Goal: Information Seeking & Learning: Learn about a topic

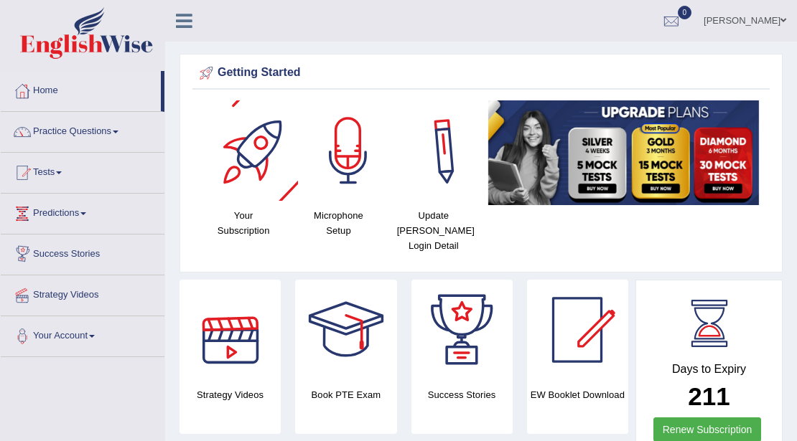
click at [739, 247] on div "Your Subscription Microphone Setup Update Pearson Login Detail" at bounding box center [480, 182] width 577 height 164
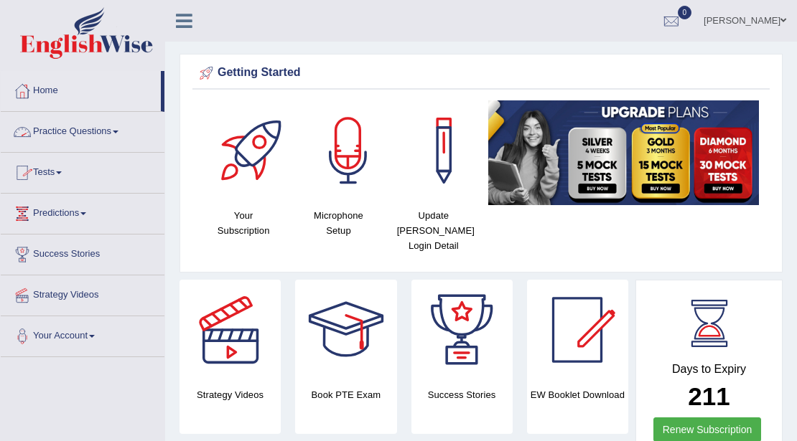
click at [95, 133] on link "Practice Questions" at bounding box center [83, 130] width 164 height 36
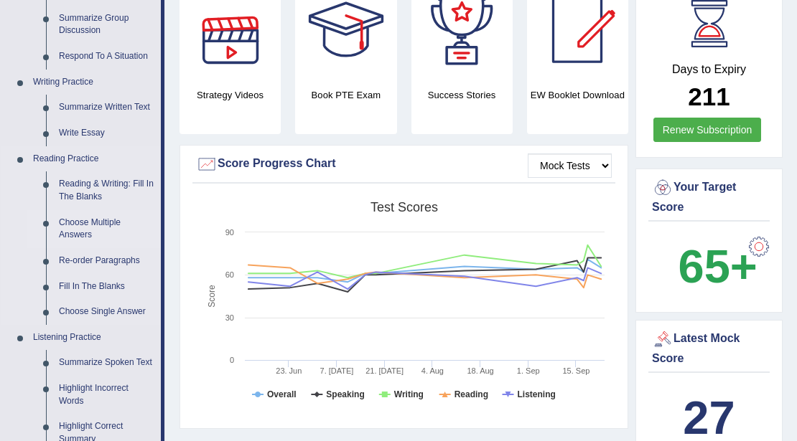
scroll to position [334, 0]
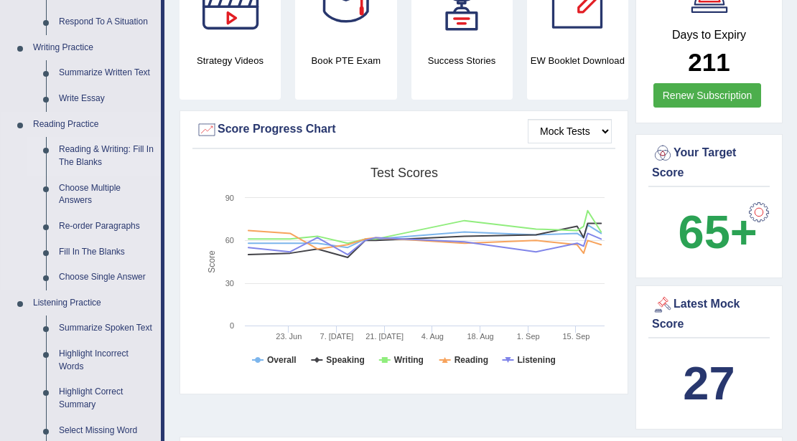
click at [73, 144] on link "Reading & Writing: Fill In The Blanks" at bounding box center [106, 156] width 108 height 38
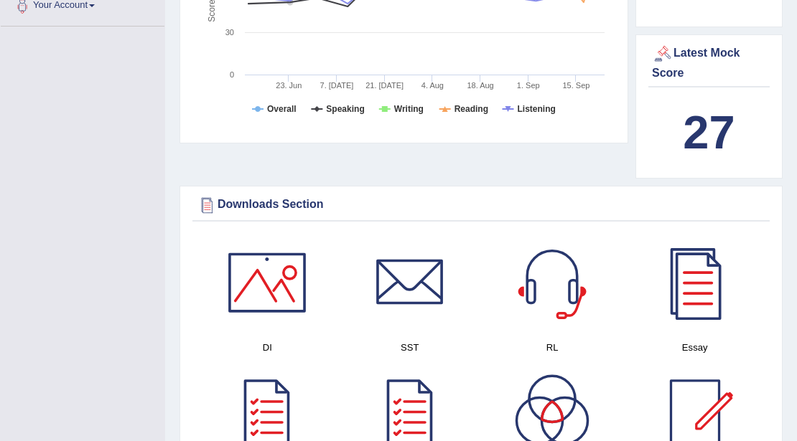
scroll to position [1097, 0]
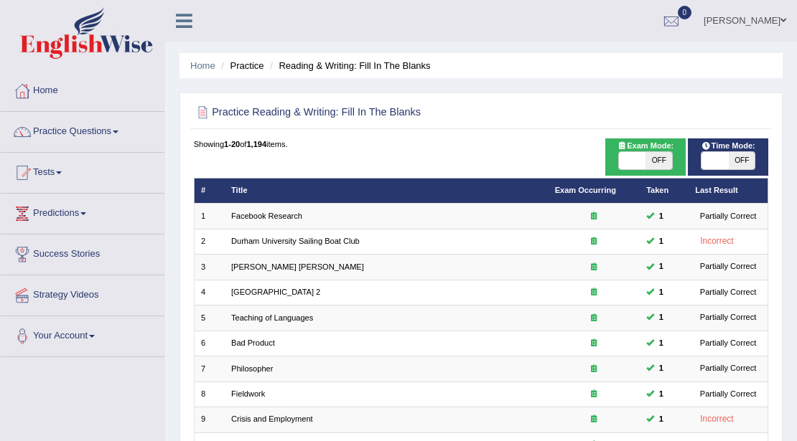
click at [667, 159] on span "OFF" at bounding box center [658, 160] width 27 height 17
checkbox input "true"
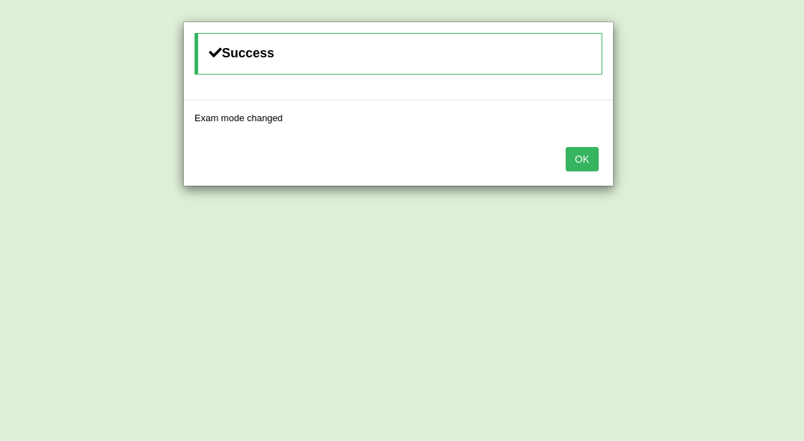
click at [601, 157] on div "OK" at bounding box center [398, 161] width 429 height 50
click at [591, 159] on button "OK" at bounding box center [582, 159] width 33 height 24
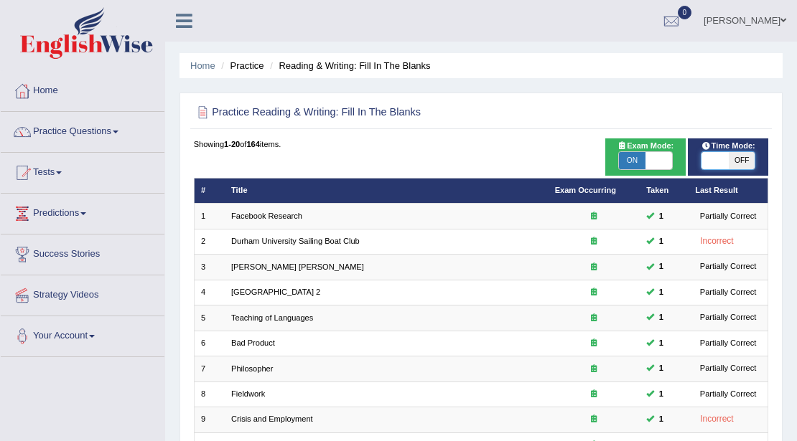
click at [724, 153] on span at bounding box center [714, 160] width 27 height 17
checkbox input "true"
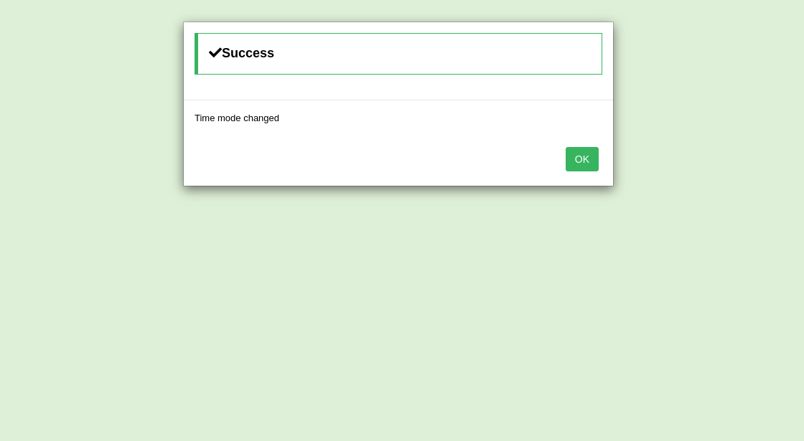
click at [566, 152] on button "OK" at bounding box center [582, 159] width 33 height 24
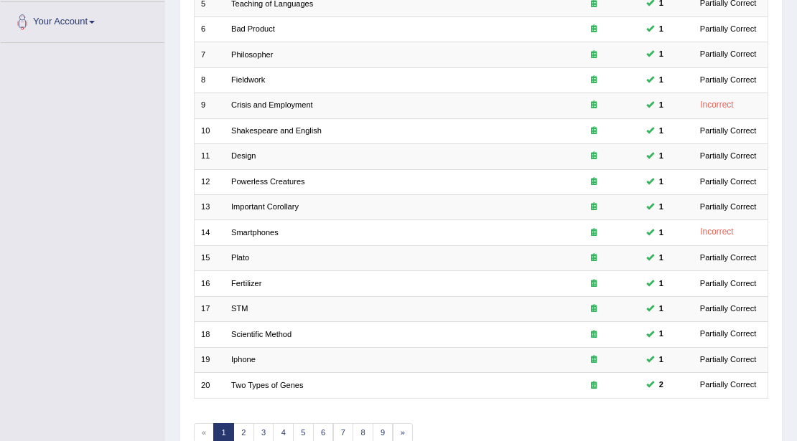
scroll to position [382, 0]
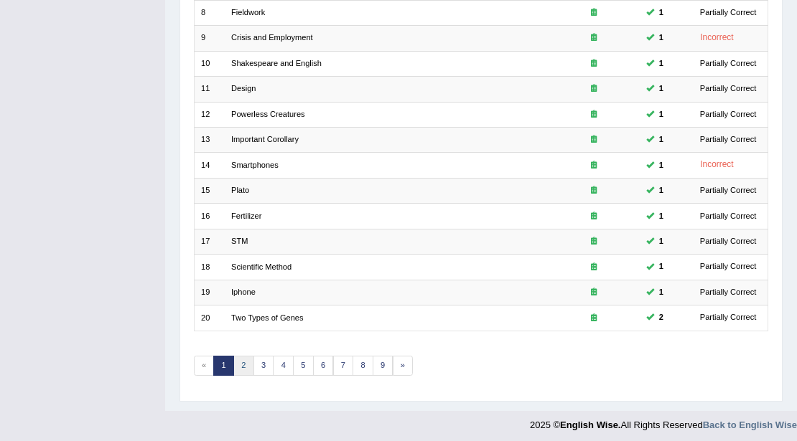
click at [245, 360] on link "2" at bounding box center [243, 366] width 21 height 20
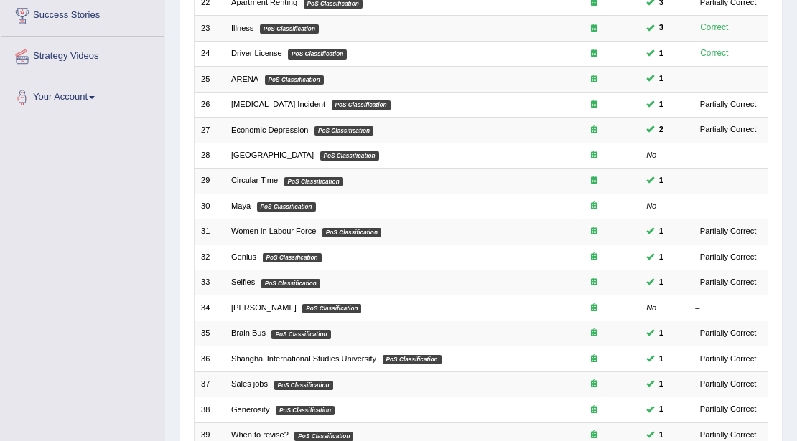
scroll to position [382, 0]
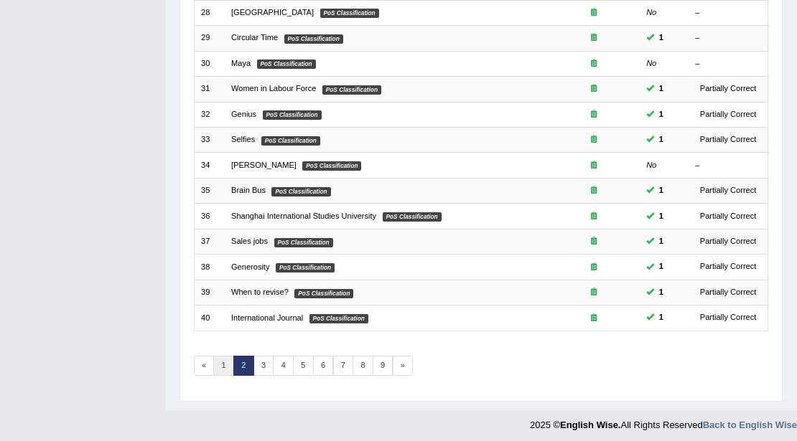
click at [228, 361] on link "1" at bounding box center [223, 366] width 21 height 20
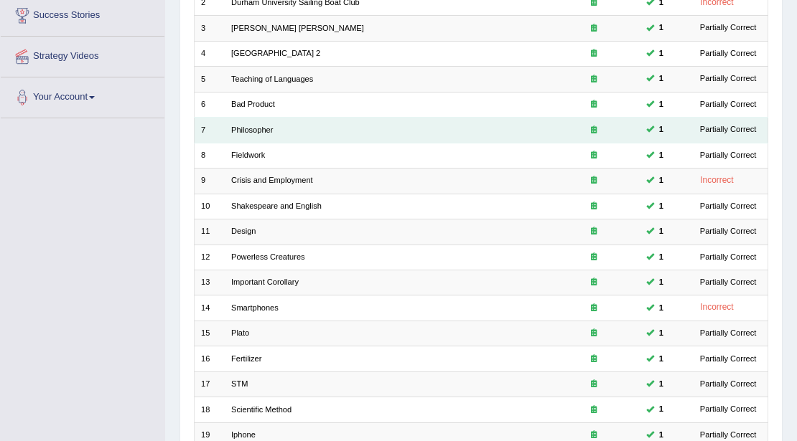
scroll to position [382, 0]
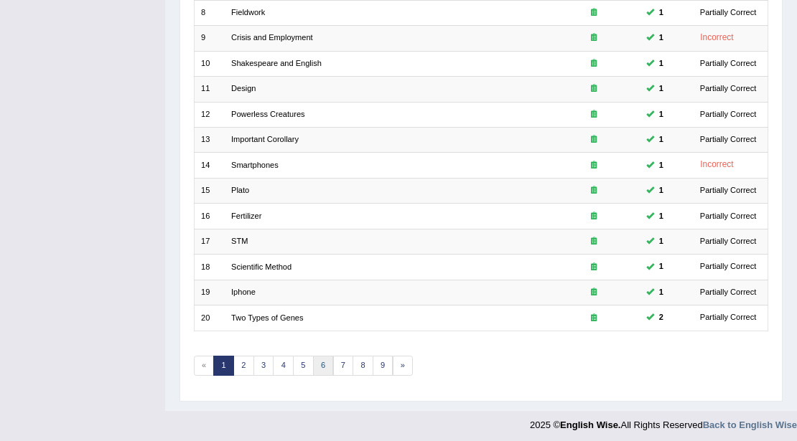
click at [314, 356] on link "6" at bounding box center [323, 366] width 21 height 20
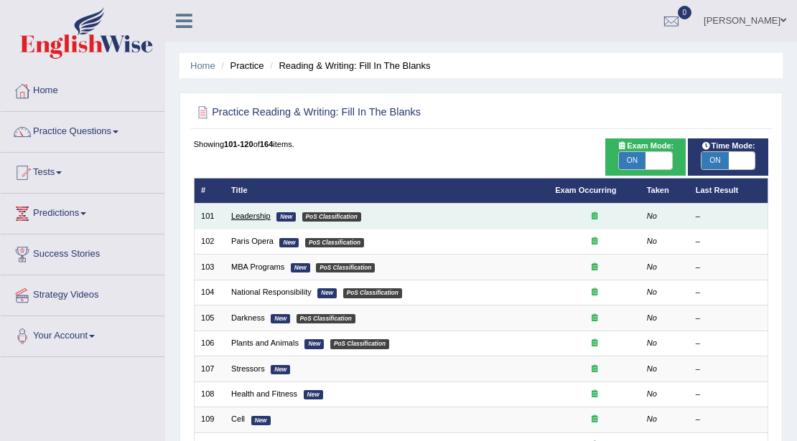
click at [252, 219] on link "Leadership" at bounding box center [250, 216] width 39 height 9
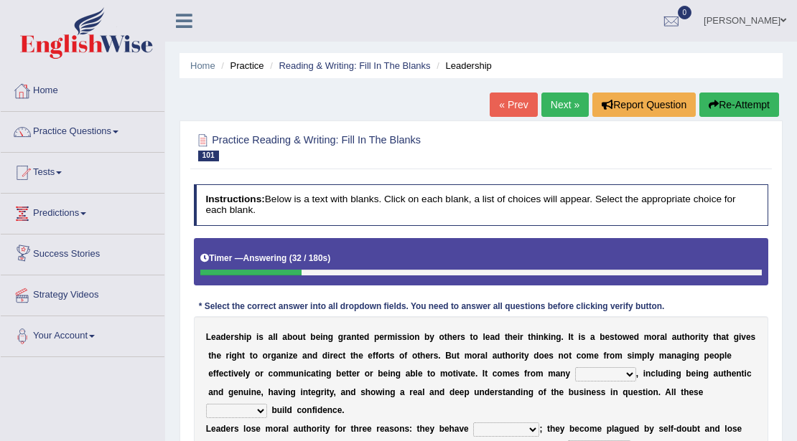
click at [732, 106] on button "Re-Attempt" at bounding box center [739, 105] width 80 height 24
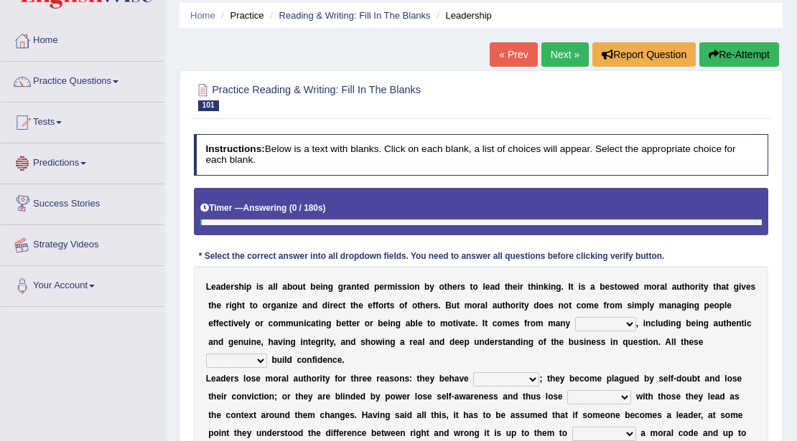
scroll to position [191, 0]
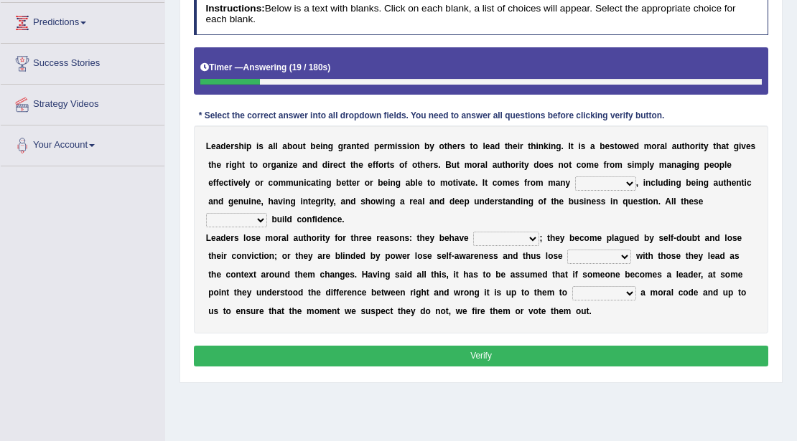
click at [629, 184] on select "sources items stamps supports" at bounding box center [605, 184] width 61 height 14
select select "sources"
click at [575, 177] on select "sources items stamps supports" at bounding box center [605, 184] width 61 height 14
click at [248, 233] on b "o" at bounding box center [247, 238] width 5 height 10
click at [258, 215] on select "faith answers factors parts" at bounding box center [236, 220] width 61 height 14
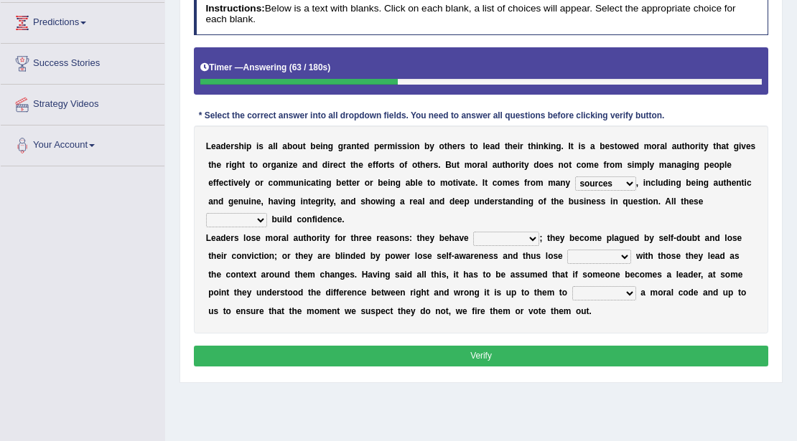
select select "factors"
click at [206, 213] on select "faith answers factors parts" at bounding box center [236, 220] width 61 height 14
click at [514, 235] on select "usually unethically falsely unexpected" at bounding box center [506, 239] width 66 height 14
select select "unethically"
click at [473, 232] on select "usually unethically falsely unexpected" at bounding box center [506, 239] width 66 height 14
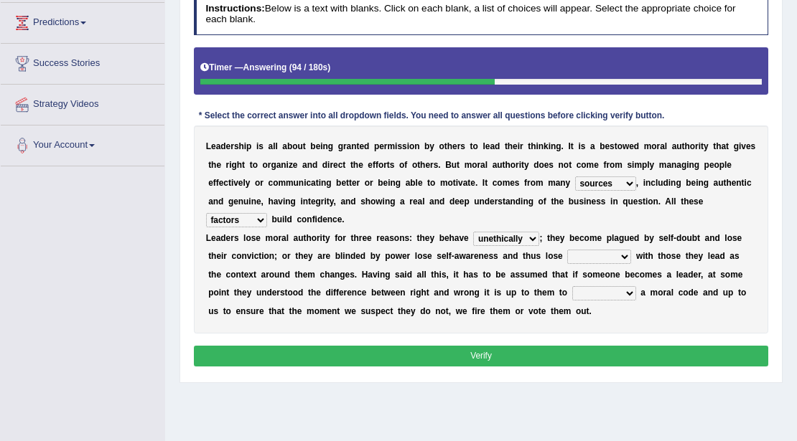
click at [617, 254] on select "connect connected disconnect connection" at bounding box center [599, 257] width 64 height 14
select select "connection"
click at [567, 250] on select "connect connected disconnect connection" at bounding box center [599, 257] width 64 height 14
click at [583, 291] on select "abide in abide by abide to connection" at bounding box center [604, 293] width 64 height 14
select select "abide in"
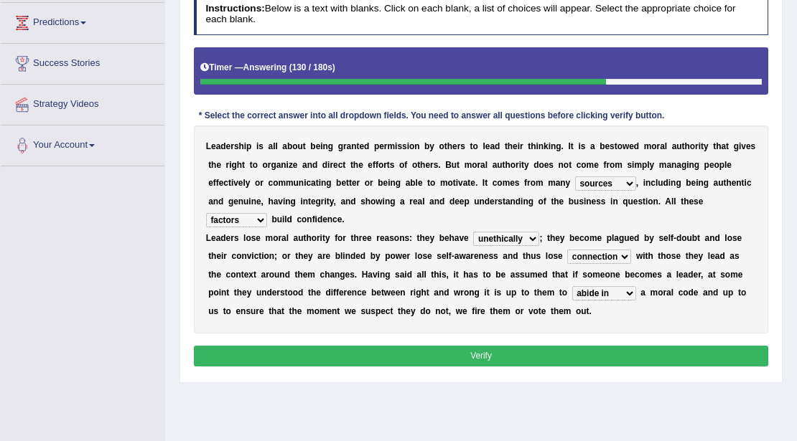
click at [572, 286] on select "abide in abide by abide to connection" at bounding box center [604, 293] width 64 height 14
click at [571, 347] on button "Verify" at bounding box center [481, 356] width 575 height 21
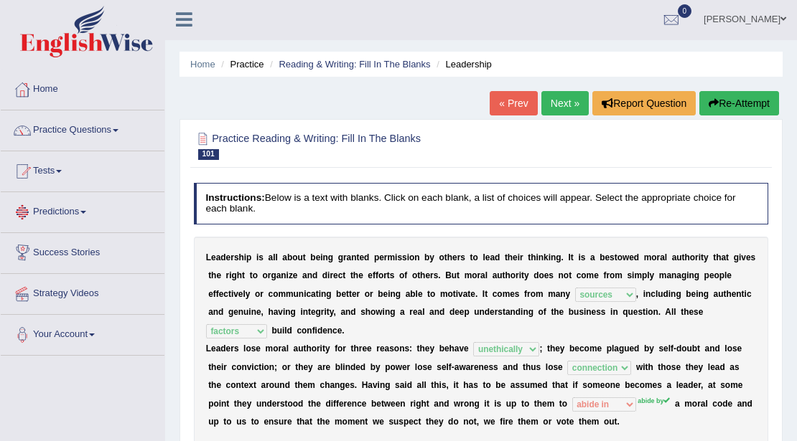
scroll to position [0, 0]
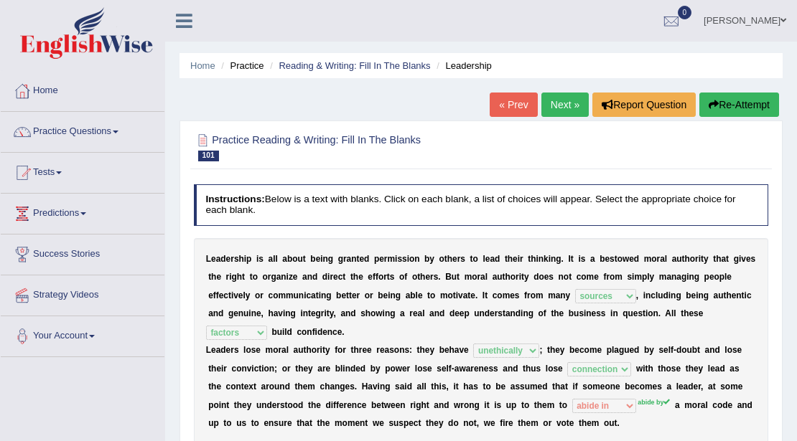
click at [571, 95] on link "Next »" at bounding box center [564, 105] width 47 height 24
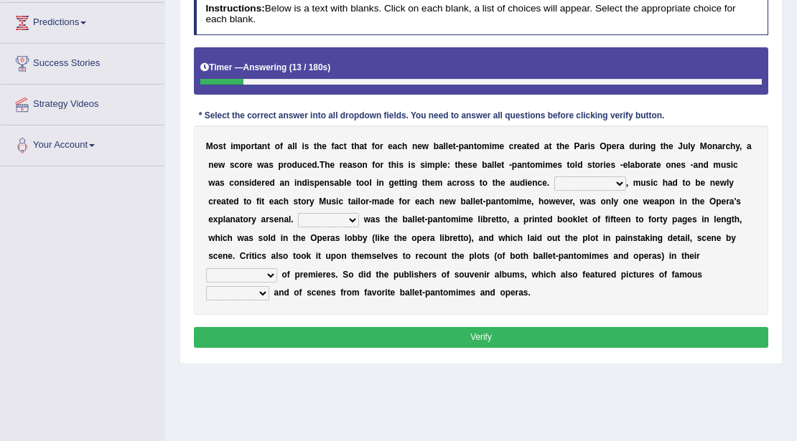
click at [611, 187] on select "However Nevertheless In fact Therefore" at bounding box center [590, 184] width 72 height 14
select select "However"
click at [554, 177] on select "However Nevertheless In fact Therefore" at bounding box center [590, 184] width 72 height 14
click at [348, 222] on select "Another Others It Also" at bounding box center [328, 220] width 61 height 14
select select "It"
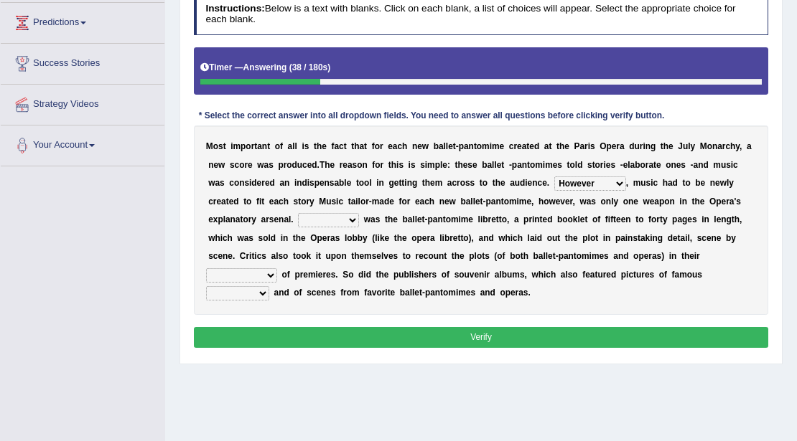
click at [298, 213] on select "Another Others It Also" at bounding box center [328, 220] width 61 height 14
click at [253, 274] on select "views reviews overviews supervisions" at bounding box center [241, 275] width 71 height 14
select select "reviews"
click at [206, 268] on select "views reviews overviews supervisions" at bounding box center [241, 275] width 71 height 14
click at [248, 300] on div "M o s t i m p o r t a n t o f a l l i s t h e f a c t t h a t f o r e a c h n e…" at bounding box center [481, 220] width 575 height 189
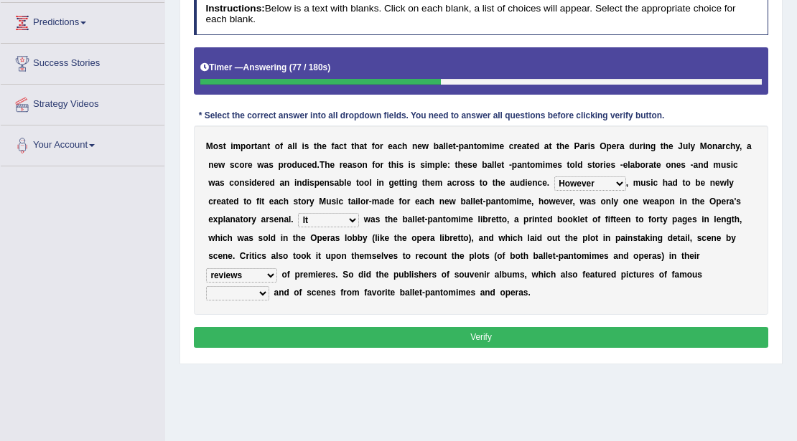
click at [248, 297] on select "teachers students performers drivers" at bounding box center [237, 293] width 63 height 14
select select "performers"
click at [206, 286] on select "teachers students performers drivers" at bounding box center [237, 293] width 63 height 14
click at [309, 343] on button "Verify" at bounding box center [481, 337] width 575 height 21
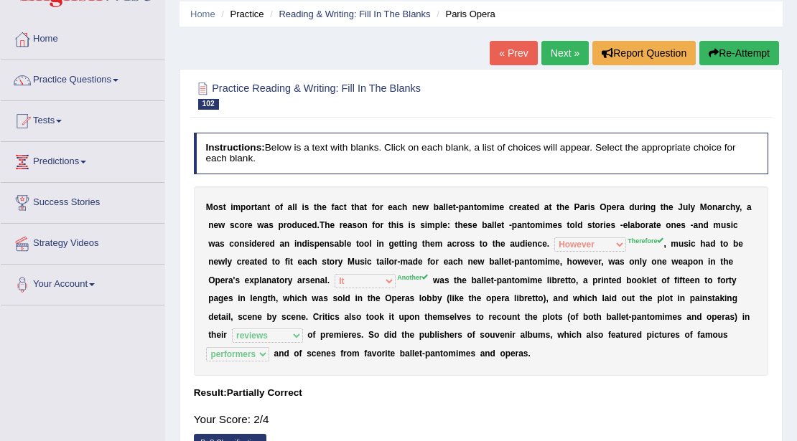
scroll to position [47, 0]
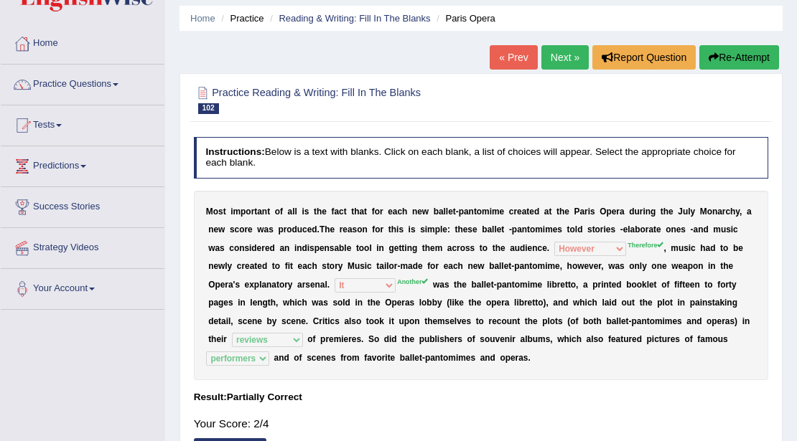
click at [563, 57] on link "Next »" at bounding box center [564, 57] width 47 height 24
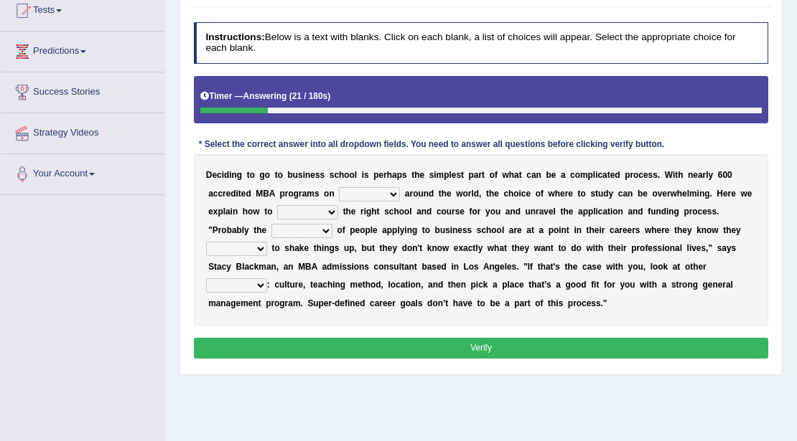
click at [392, 192] on select "offer provide give take" at bounding box center [369, 194] width 61 height 14
select select "offer"
click at [339, 187] on select "offer provide give take" at bounding box center [369, 194] width 61 height 14
click at [320, 216] on select "recognize select choose identify" at bounding box center [307, 212] width 61 height 14
select select "choose"
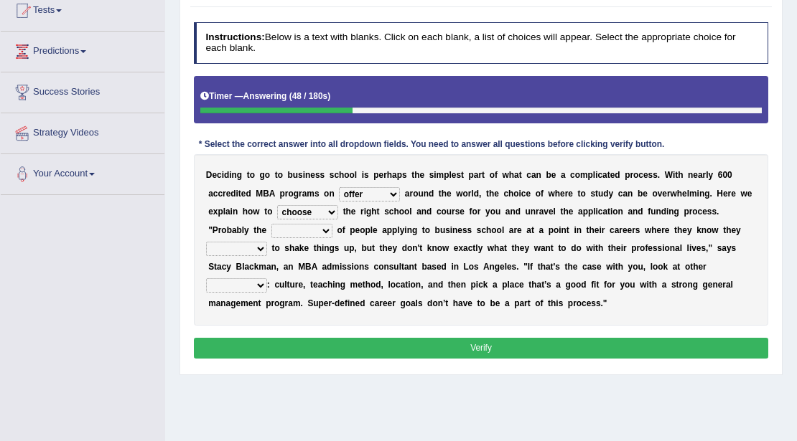
click at [277, 205] on select "recognize select choose identify" at bounding box center [307, 212] width 61 height 14
click at [314, 234] on select "few many majority minority" at bounding box center [301, 231] width 61 height 14
select select "majority"
click at [271, 224] on select "few many majority minority" at bounding box center [301, 231] width 61 height 14
click at [252, 248] on select "expect plan want choose" at bounding box center [236, 249] width 61 height 14
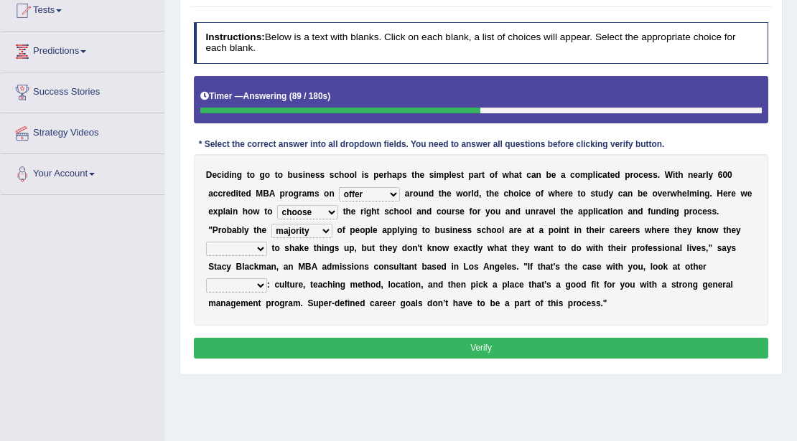
select select "want"
click at [206, 242] on select "expect plan want choose" at bounding box center [236, 249] width 61 height 14
click at [253, 278] on select "standards factors rules criteria" at bounding box center [236, 285] width 61 height 14
select select "factors"
click at [206, 278] on select "standards factors rules criteria" at bounding box center [236, 285] width 61 height 14
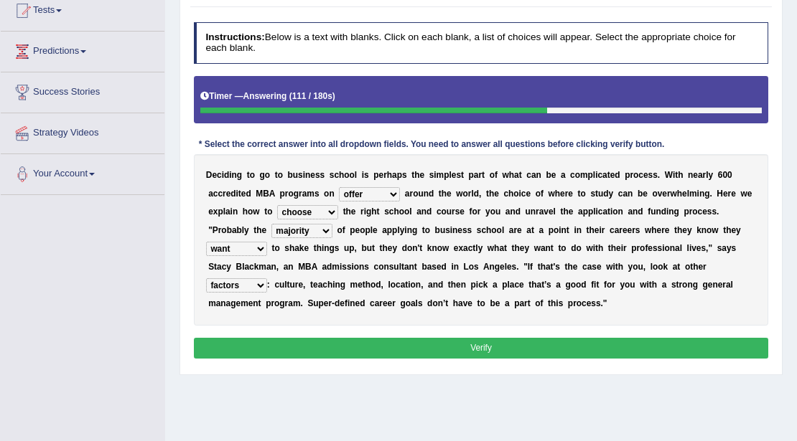
click at [431, 344] on button "Verify" at bounding box center [481, 348] width 575 height 21
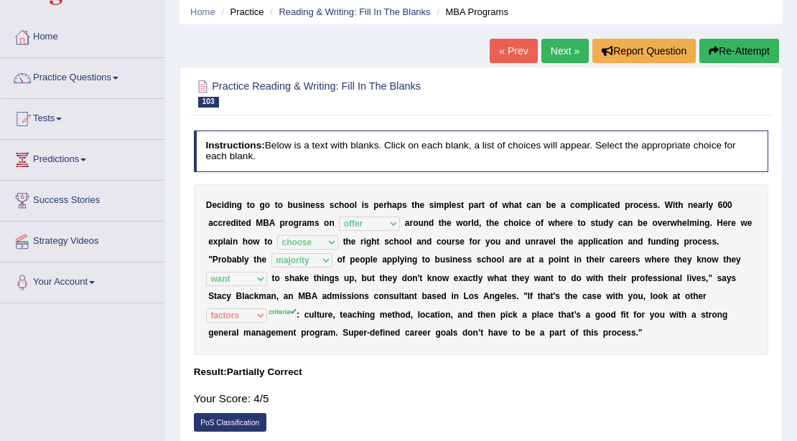
scroll to position [19, 0]
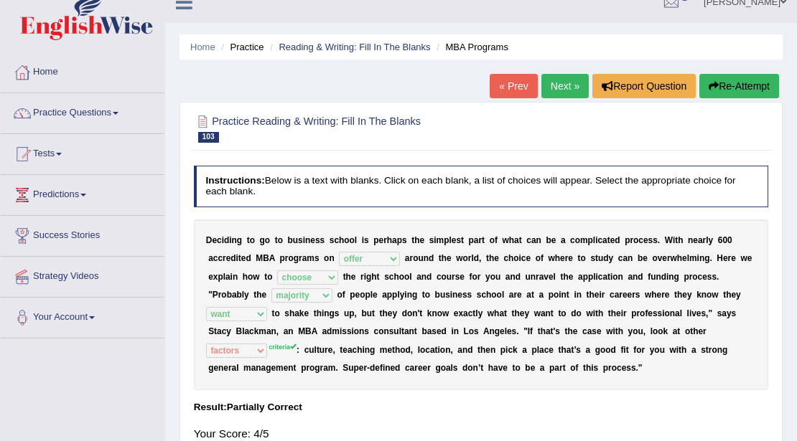
click at [563, 84] on link "Next »" at bounding box center [564, 86] width 47 height 24
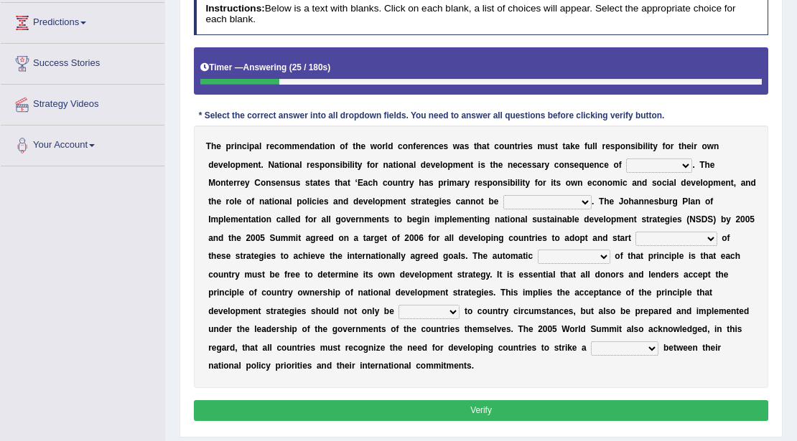
click at [661, 169] on select "hospitality sovereignty punctuality curiosity" at bounding box center [659, 166] width 66 height 14
select select "hospitality"
click at [626, 159] on select "hospitality sovereignty punctuality curiosity" at bounding box center [659, 166] width 66 height 14
click at [567, 201] on select "employed enquired explored over-emphasized" at bounding box center [547, 202] width 88 height 14
select select "explored"
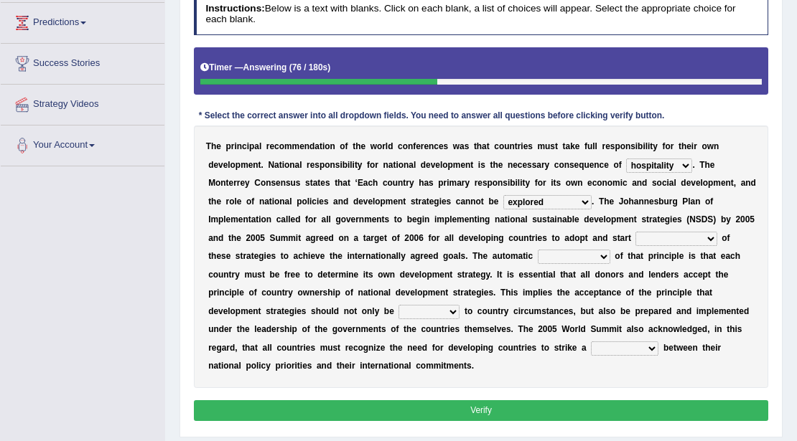
click at [503, 195] on select "employed enquired explored over-emphasized" at bounding box center [547, 202] width 88 height 14
click at [691, 237] on select "implementation policy implication implant" at bounding box center [675, 239] width 81 height 14
select select "policy"
click at [635, 232] on select "implementation policy implication implant" at bounding box center [675, 239] width 81 height 14
click at [573, 252] on select "reason contradiction corollary collocation" at bounding box center [574, 257] width 72 height 14
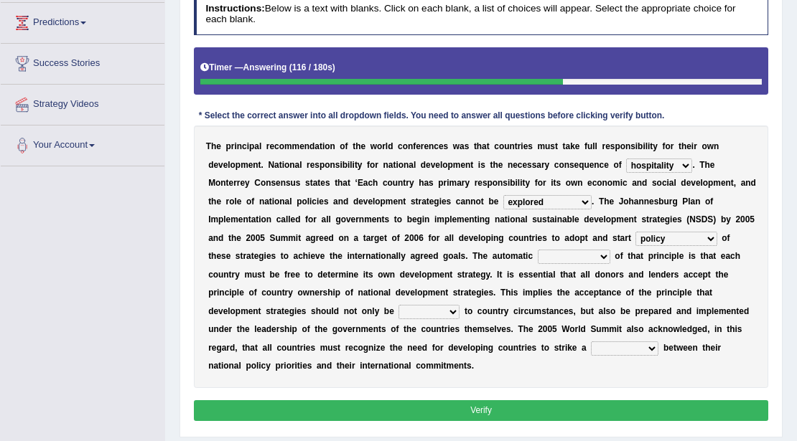
select select "collocation"
click at [538, 250] on select "reason contradiction corollary collocation" at bounding box center [574, 257] width 72 height 14
click at [398, 309] on select "against adopted attended attuned" at bounding box center [428, 312] width 61 height 14
select select "adopted"
click at [398, 305] on select "against adopted attended attuned" at bounding box center [428, 312] width 61 height 14
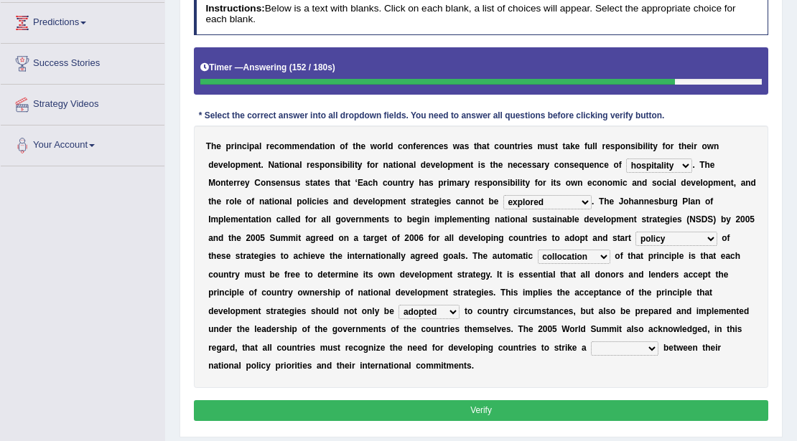
click at [598, 344] on select "difference surveillance balance patience" at bounding box center [624, 349] width 67 height 14
select select "balance"
click at [591, 342] on select "difference surveillance balance patience" at bounding box center [624, 349] width 67 height 14
click at [561, 412] on button "Verify" at bounding box center [481, 410] width 575 height 21
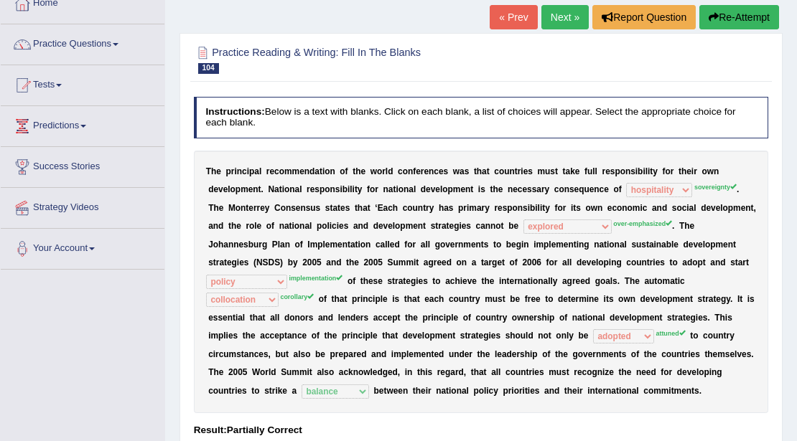
scroll to position [47, 0]
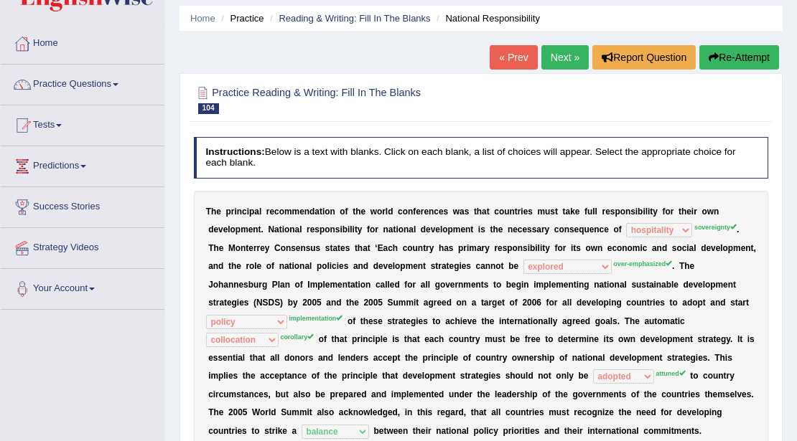
click at [574, 54] on link "Next »" at bounding box center [564, 57] width 47 height 24
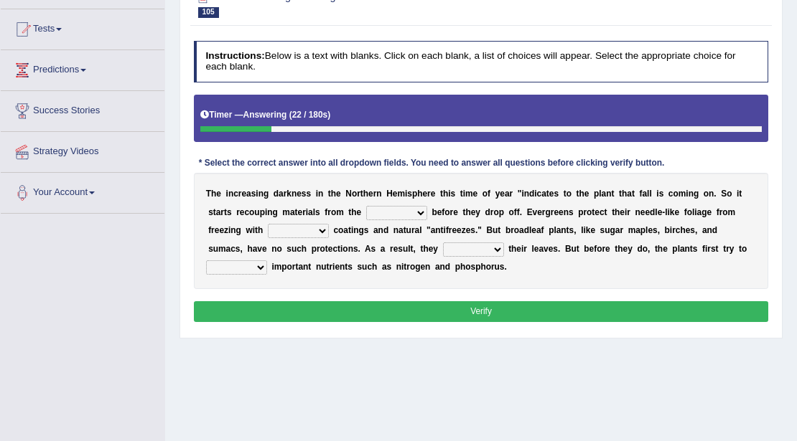
click at [402, 211] on select "trunks leaves branches roots" at bounding box center [396, 213] width 61 height 14
select select "roots"
click at [366, 206] on select "trunks leaves branches roots" at bounding box center [396, 213] width 61 height 14
click at [299, 226] on select "watery sticky waxy booty" at bounding box center [298, 231] width 61 height 14
select select "watery"
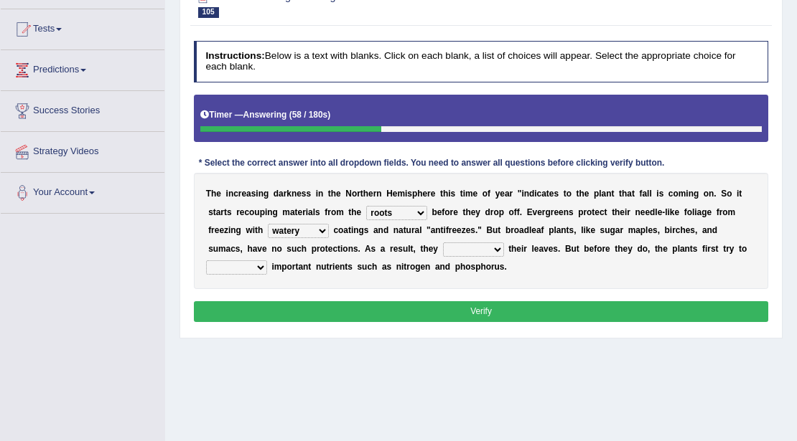
click at [268, 224] on select "watery sticky waxy booty" at bounding box center [298, 231] width 61 height 14
click at [443, 249] on select "brought beat shed collected" at bounding box center [473, 250] width 61 height 14
click at [399, 207] on select "trunks leaves branches roots" at bounding box center [396, 213] width 61 height 14
select select "leaves"
click at [366, 206] on select "trunks leaves branches roots" at bounding box center [396, 213] width 61 height 14
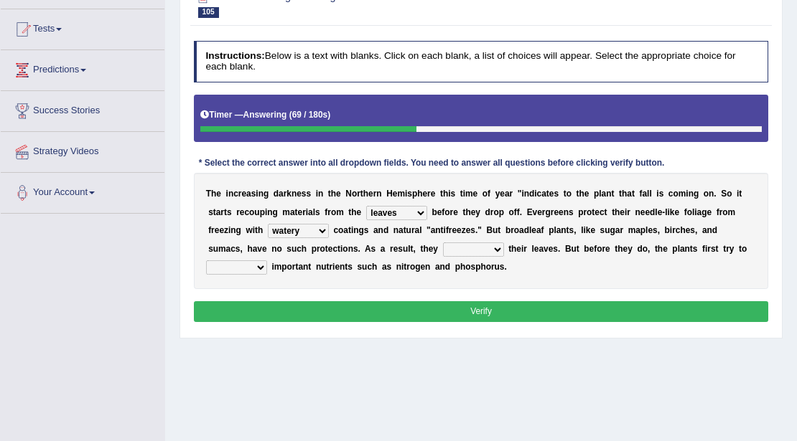
click at [452, 247] on select "brought beat shed collected" at bounding box center [473, 250] width 61 height 14
click at [443, 243] on select "brought beat shed collected" at bounding box center [473, 250] width 61 height 14
click at [444, 245] on select "brought beat shed collected" at bounding box center [473, 250] width 61 height 14
select select "shed"
click at [443, 243] on select "brought beat shed collected" at bounding box center [473, 250] width 61 height 14
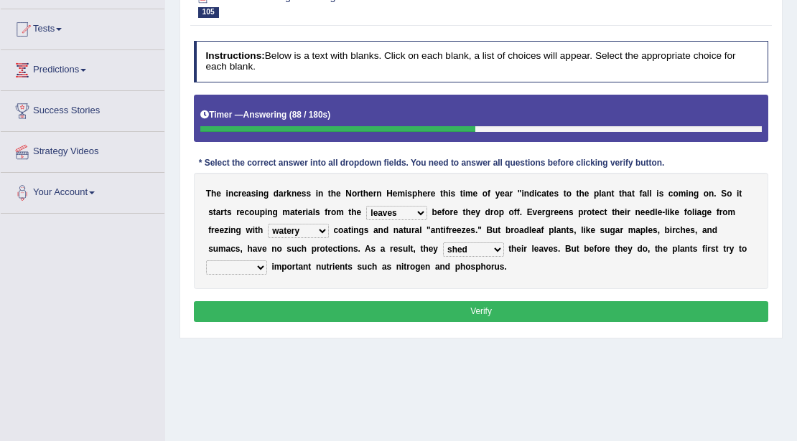
click at [238, 268] on select "save convene salvage call" at bounding box center [236, 268] width 61 height 14
select select "save"
click at [206, 261] on select "save convene salvage call" at bounding box center [236, 268] width 61 height 14
click at [409, 210] on select "trunks leaves branches roots" at bounding box center [396, 213] width 61 height 14
select select "roots"
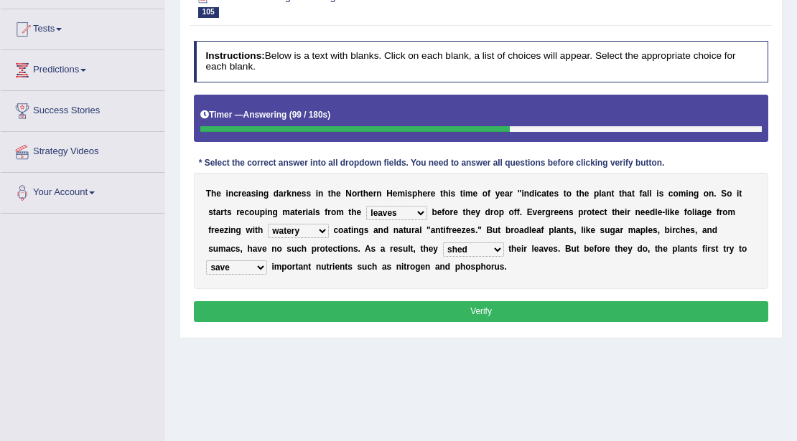
click at [366, 206] on select "trunks leaves branches roots" at bounding box center [396, 213] width 61 height 14
click at [408, 304] on button "Verify" at bounding box center [481, 311] width 575 height 21
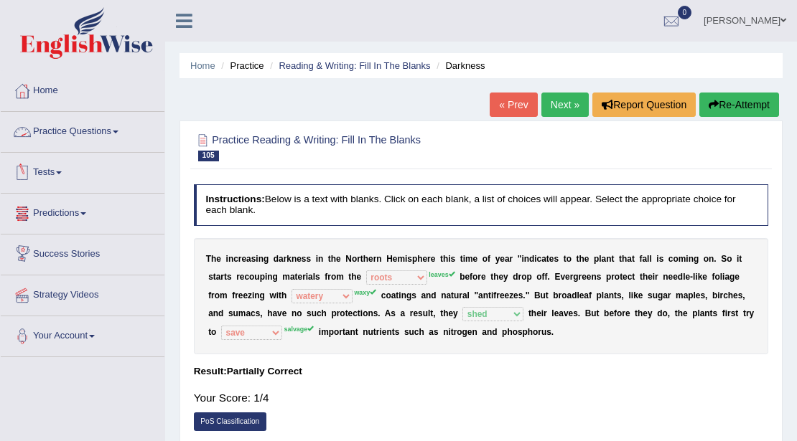
click at [67, 118] on link "Practice Questions" at bounding box center [83, 130] width 164 height 36
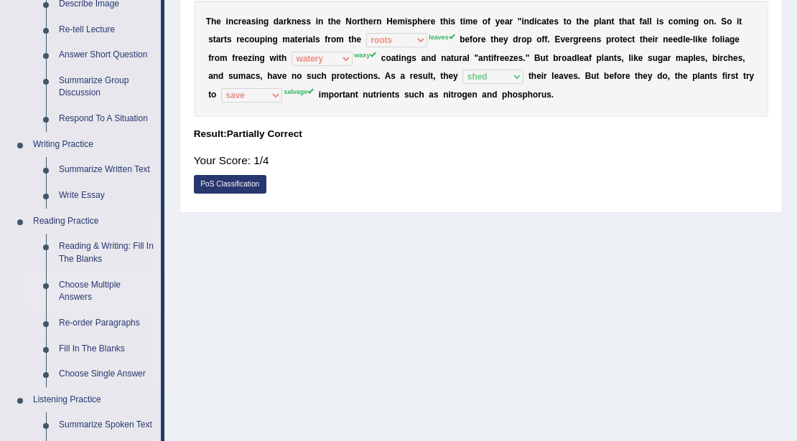
scroll to position [239, 0]
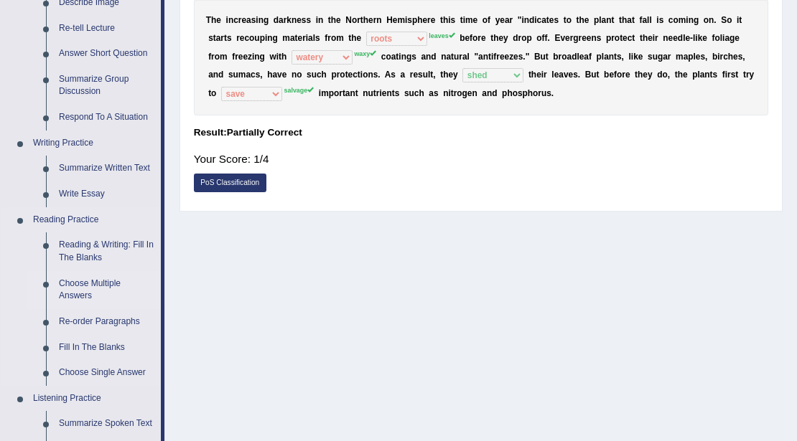
click at [96, 286] on link "Choose Multiple Answers" at bounding box center [106, 290] width 108 height 38
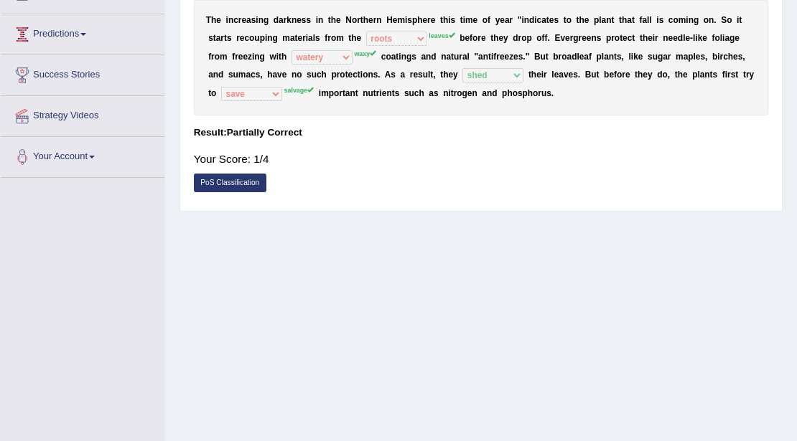
scroll to position [220, 0]
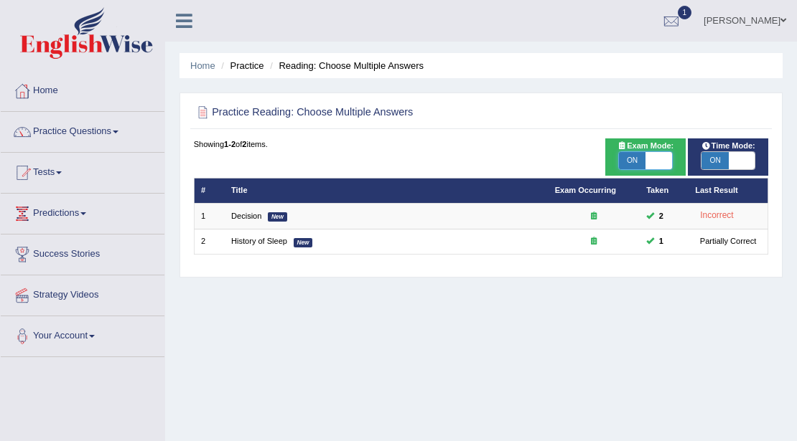
click at [647, 160] on span at bounding box center [658, 160] width 27 height 17
checkbox input "false"
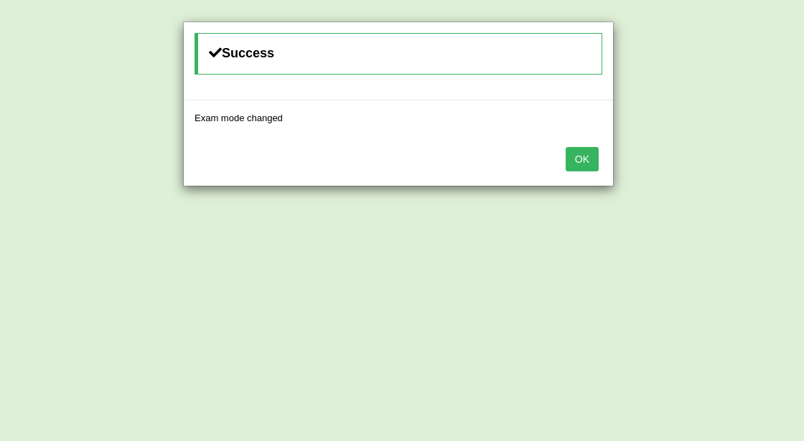
click at [580, 156] on button "OK" at bounding box center [582, 159] width 33 height 24
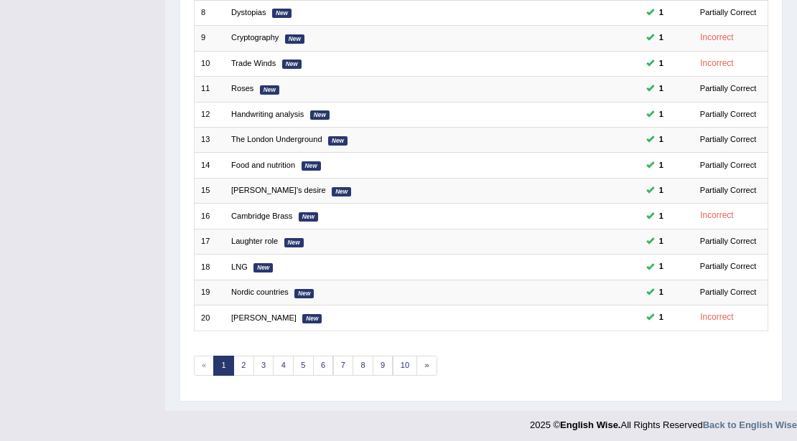
scroll to position [382, 0]
click at [257, 356] on link "3" at bounding box center [263, 366] width 21 height 20
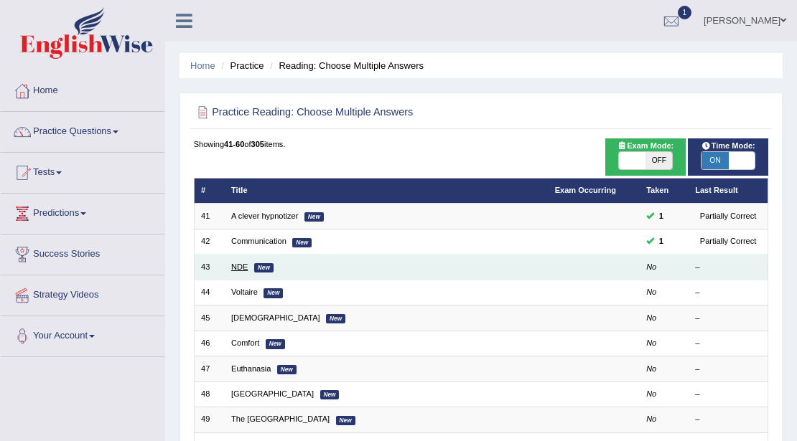
click at [233, 264] on link "NDE" at bounding box center [239, 267] width 17 height 9
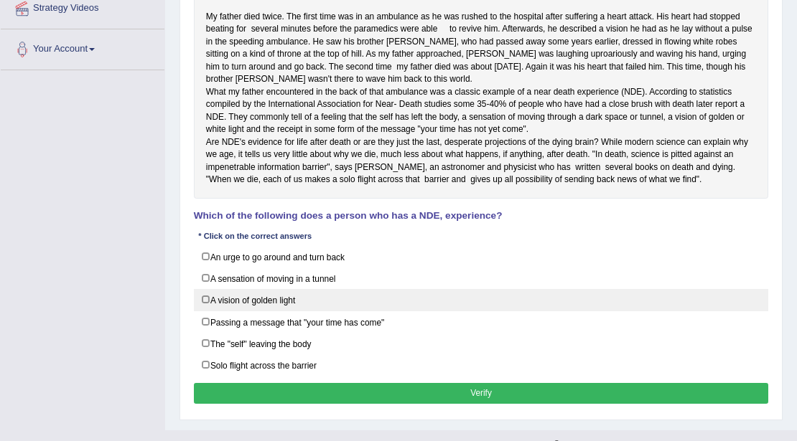
scroll to position [239, 0]
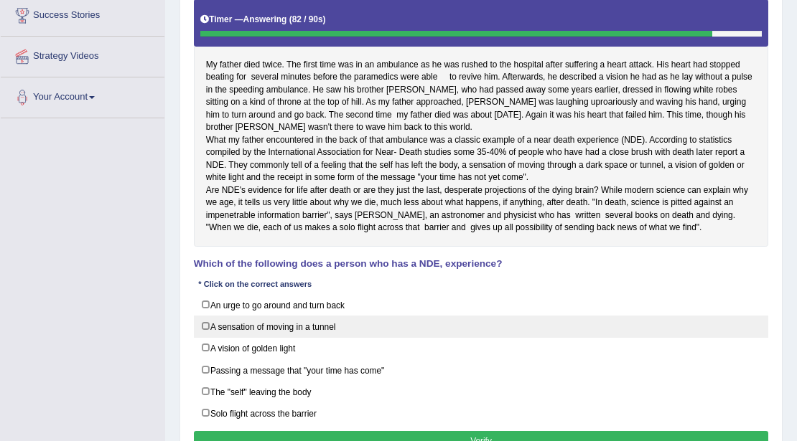
click at [253, 338] on label "A sensation of moving in a tunnel" at bounding box center [481, 327] width 575 height 22
checkbox input "true"
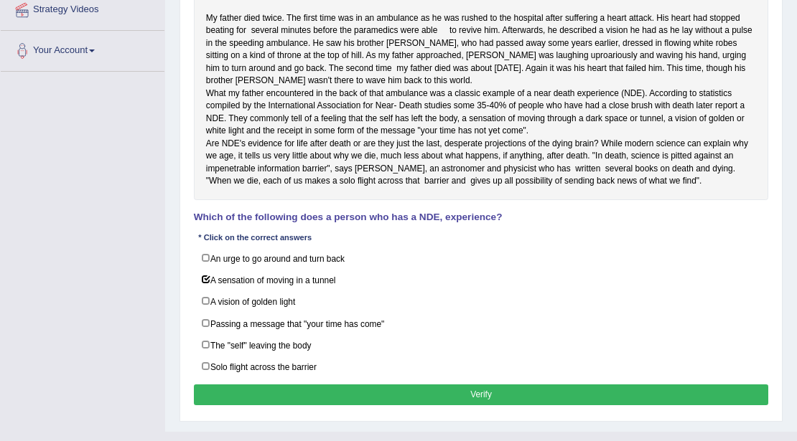
scroll to position [332, 0]
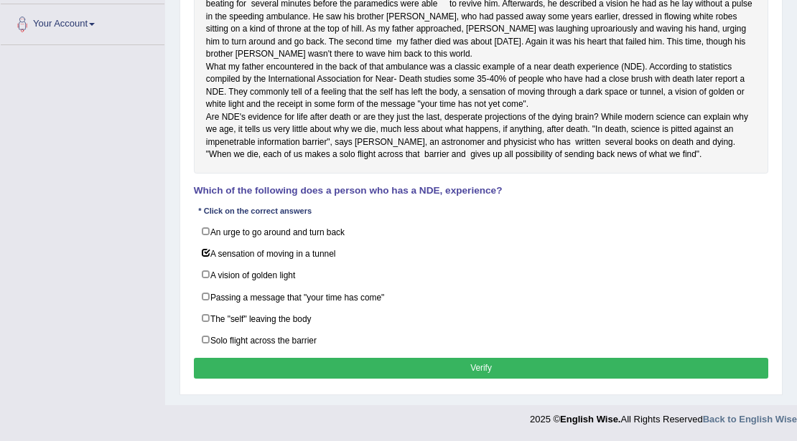
click at [624, 366] on button "Verify" at bounding box center [481, 368] width 575 height 21
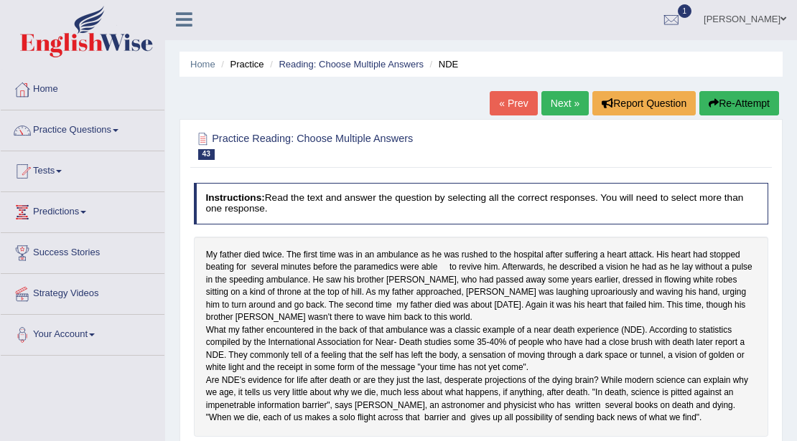
scroll to position [0, 0]
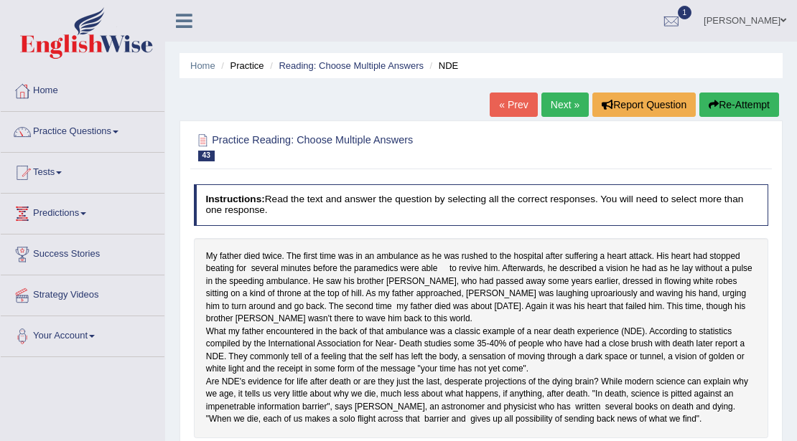
click at [558, 111] on link "Next »" at bounding box center [564, 105] width 47 height 24
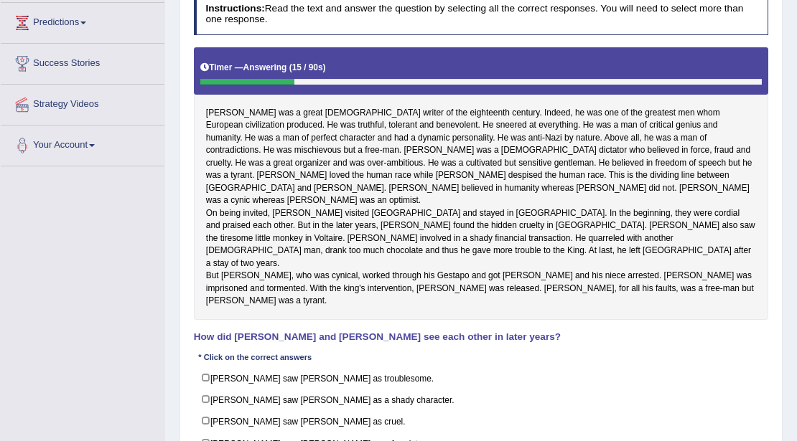
scroll to position [239, 0]
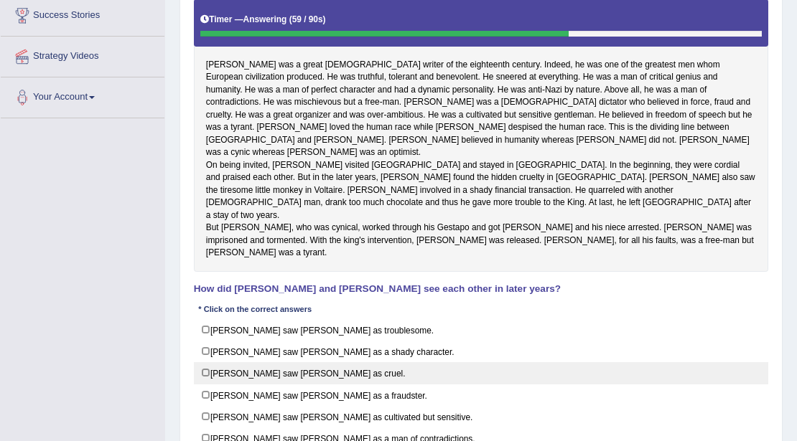
click at [314, 362] on label "[PERSON_NAME] saw [PERSON_NAME] as cruel." at bounding box center [481, 373] width 575 height 22
checkbox input "true"
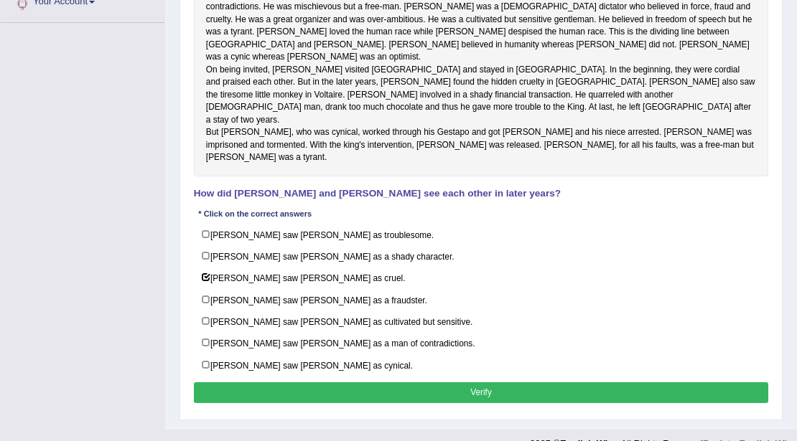
click at [497, 383] on button "Verify" at bounding box center [481, 393] width 575 height 21
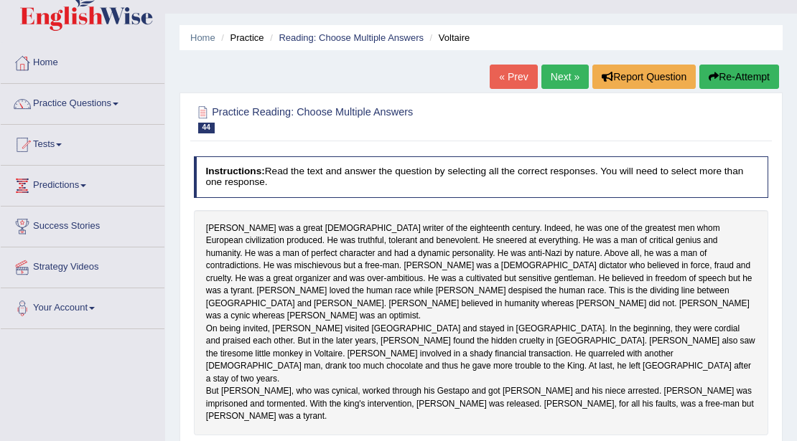
scroll to position [24, 0]
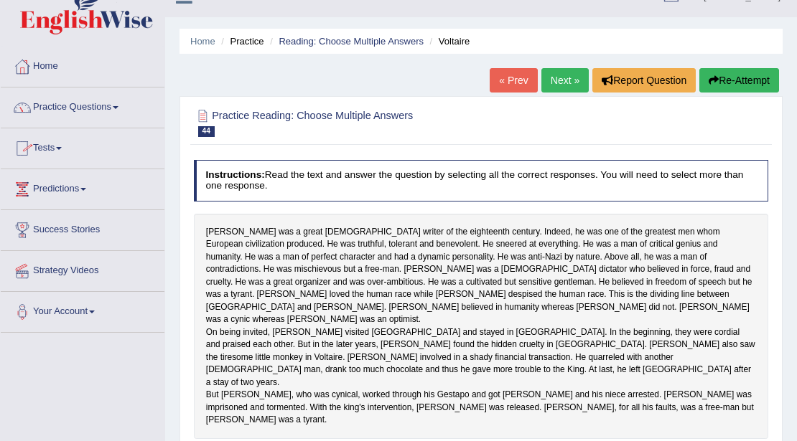
click at [57, 150] on link "Tests" at bounding box center [83, 146] width 164 height 36
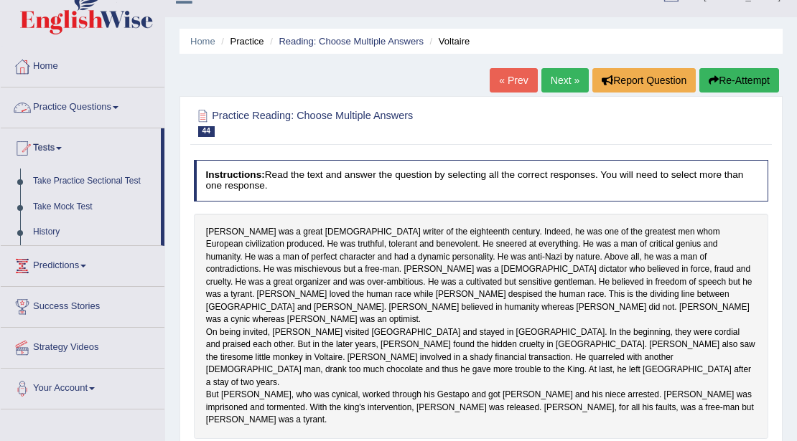
click at [72, 98] on link "Practice Questions" at bounding box center [83, 106] width 164 height 36
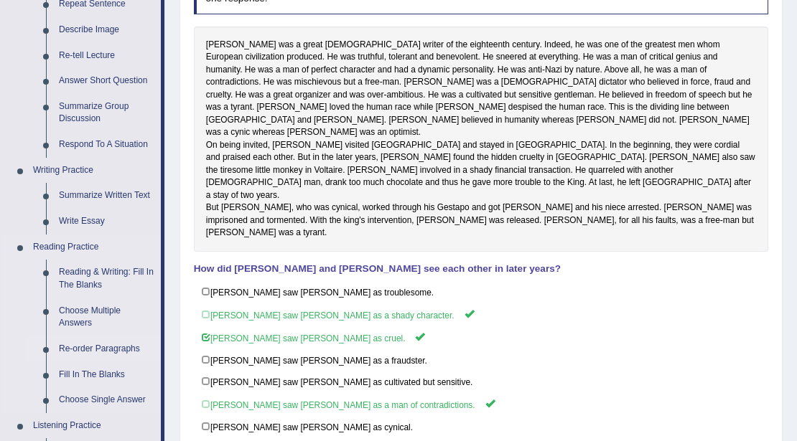
scroll to position [216, 0]
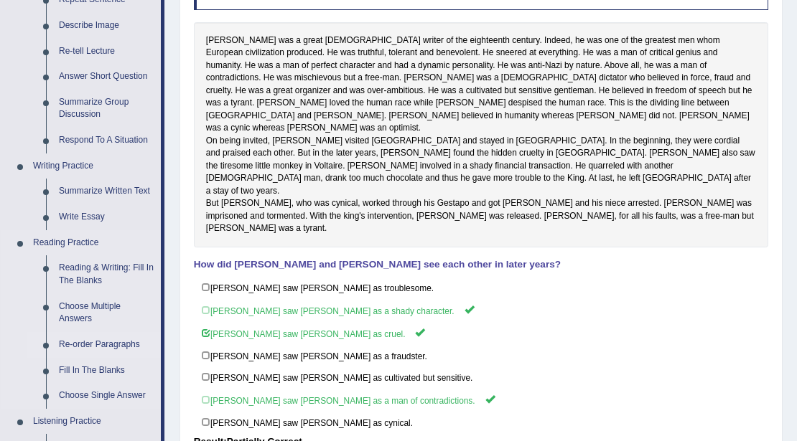
click at [79, 341] on link "Re-order Paragraphs" at bounding box center [106, 345] width 108 height 26
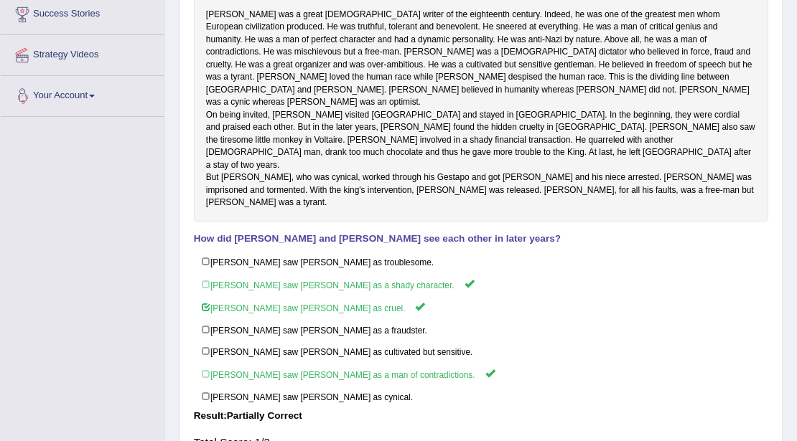
scroll to position [336, 0]
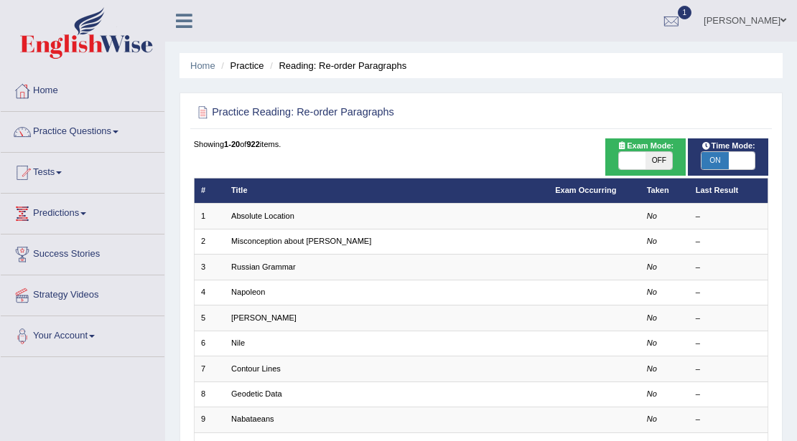
click at [648, 162] on span "OFF" at bounding box center [658, 160] width 27 height 17
checkbox input "true"
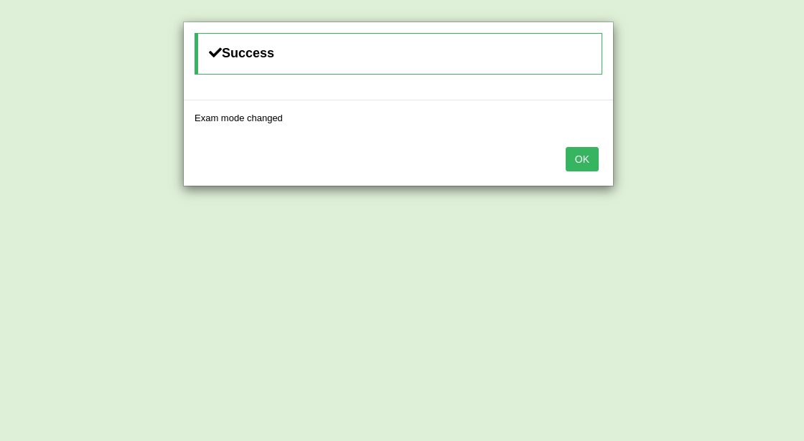
click at [589, 154] on button "OK" at bounding box center [582, 159] width 33 height 24
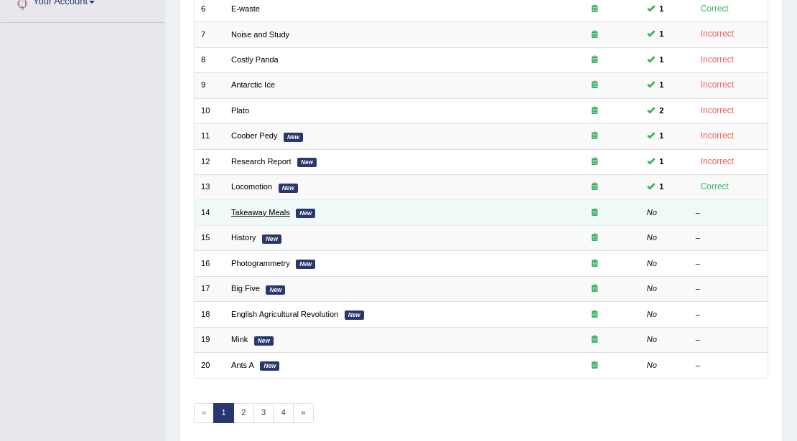
scroll to position [334, 0]
click at [245, 210] on link "Takeaway Meals" at bounding box center [260, 212] width 59 height 9
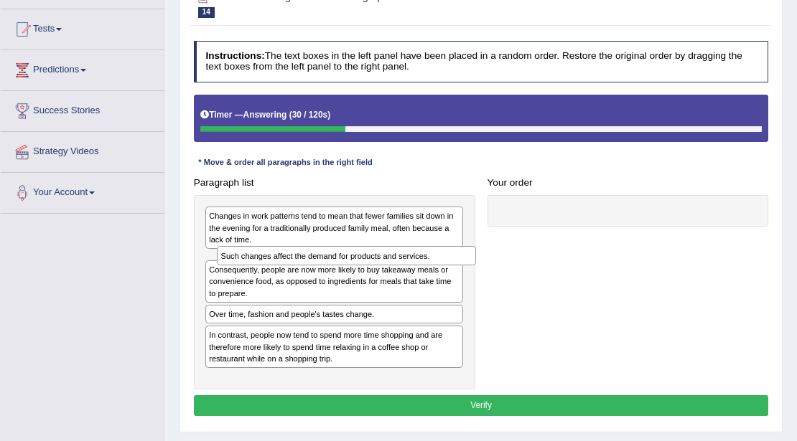
drag, startPoint x: 306, startPoint y: 325, endPoint x: 323, endPoint y: 270, distance: 57.9
click at [323, 270] on div "Changes in work patterns tend to mean that fewer families sit down in the eveni…" at bounding box center [334, 292] width 281 height 194
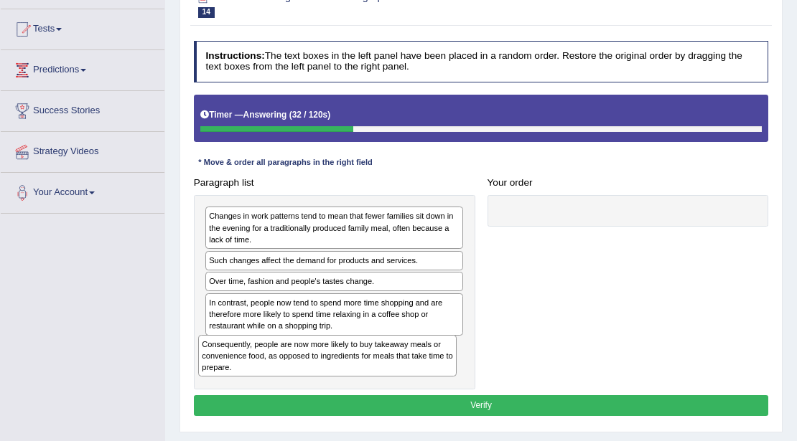
drag, startPoint x: 317, startPoint y: 295, endPoint x: 311, endPoint y: 389, distance: 94.2
click at [311, 389] on div "Instructions: The text boxes in the left panel have been placed in a random ord…" at bounding box center [480, 230] width 581 height 391
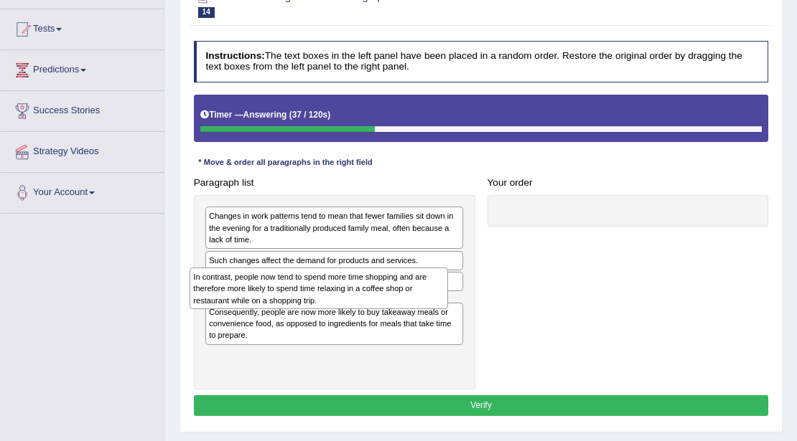
drag, startPoint x: 319, startPoint y: 317, endPoint x: 304, endPoint y: 309, distance: 16.7
click at [304, 309] on div "Changes in work patterns tend to mean that fewer families sit down in the eveni…" at bounding box center [334, 292] width 281 height 194
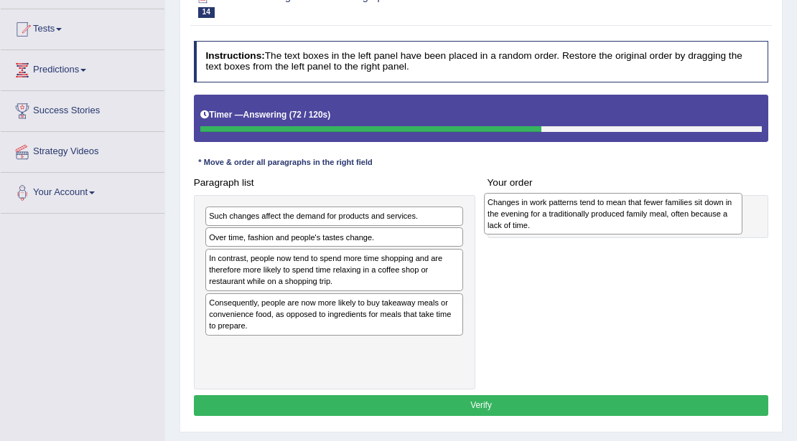
drag, startPoint x: 372, startPoint y: 230, endPoint x: 703, endPoint y: 220, distance: 331.0
click at [703, 220] on div "Changes in work patterns tend to mean that fewer families sit down in the eveni…" at bounding box center [613, 214] width 258 height 42
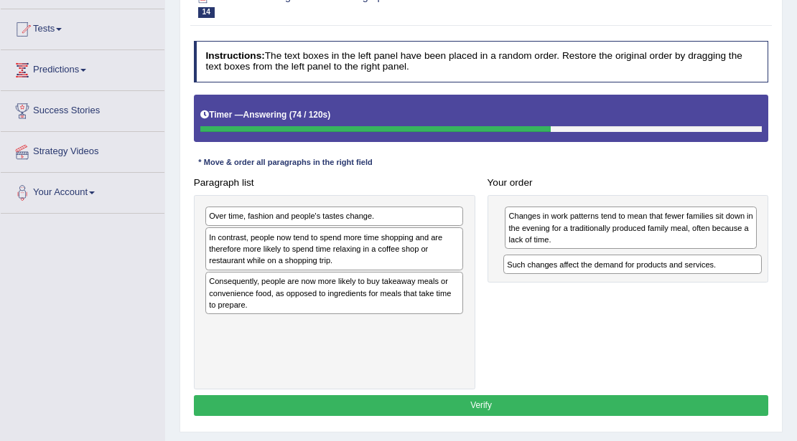
drag, startPoint x: 290, startPoint y: 216, endPoint x: 644, endPoint y: 279, distance: 359.4
click at [644, 279] on div "Paragraph list Such changes affect the demand for products and services. Over t…" at bounding box center [480, 280] width 587 height 217
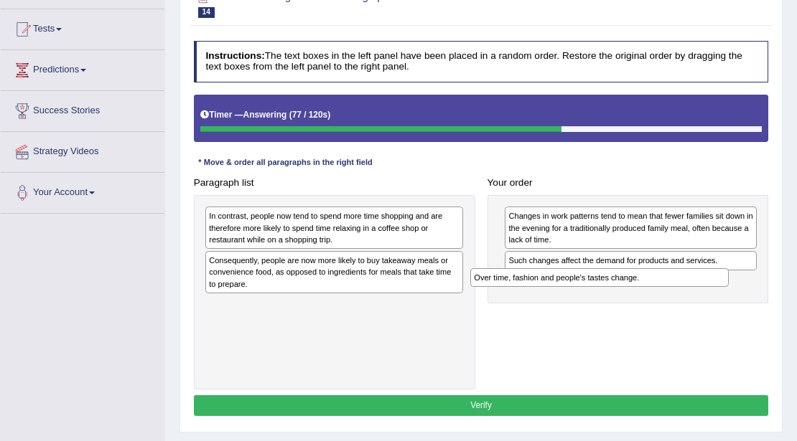
drag, startPoint x: 448, startPoint y: 228, endPoint x: 733, endPoint y: 289, distance: 291.4
click at [733, 289] on div "Paragraph list Over time, fashion and people's tastes change. In contrast, peop…" at bounding box center [480, 280] width 587 height 217
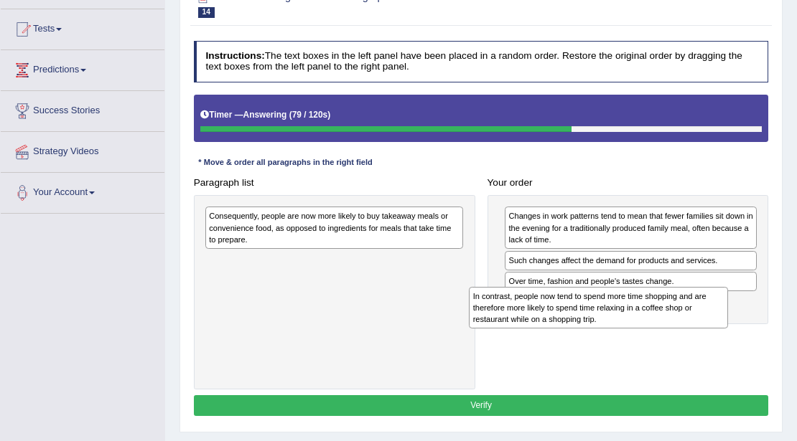
drag, startPoint x: 403, startPoint y: 224, endPoint x: 718, endPoint y: 324, distance: 330.0
click at [718, 324] on div "In contrast, people now tend to spend more time shopping and are therefore more…" at bounding box center [598, 308] width 258 height 42
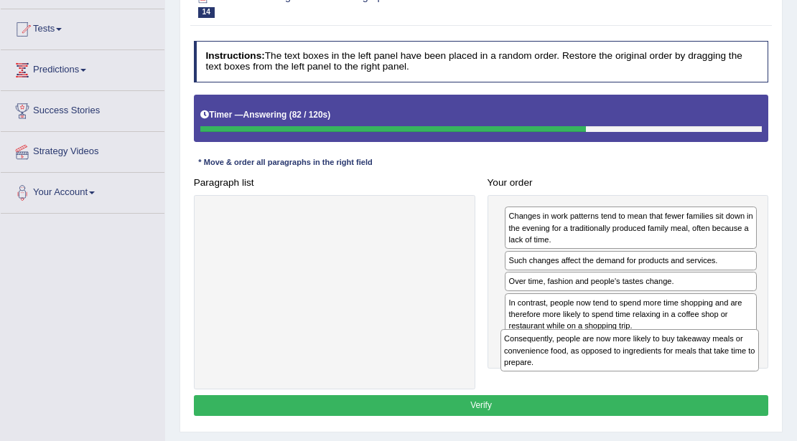
drag, startPoint x: 402, startPoint y: 233, endPoint x: 752, endPoint y: 383, distance: 381.3
click at [752, 383] on div "Paragraph list Consequently, people are now more likely to buy takeaway meals o…" at bounding box center [480, 280] width 587 height 217
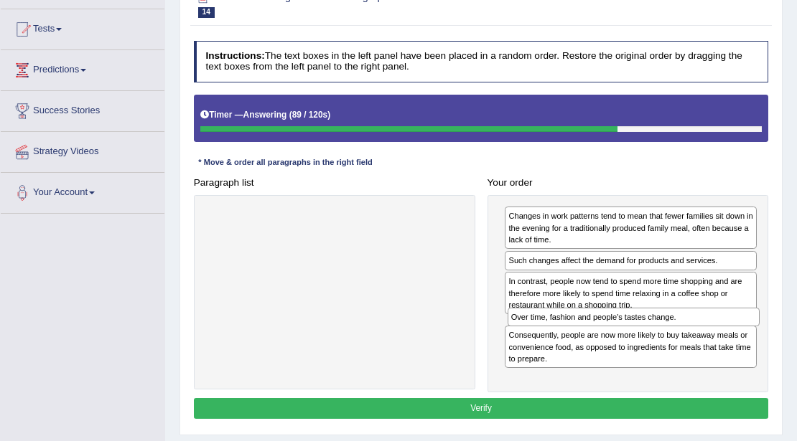
drag, startPoint x: 659, startPoint y: 278, endPoint x: 666, endPoint y: 339, distance: 61.4
click at [666, 339] on div "Changes in work patterns tend to mean that fewer families sit down in the eveni…" at bounding box center [627, 293] width 281 height 197
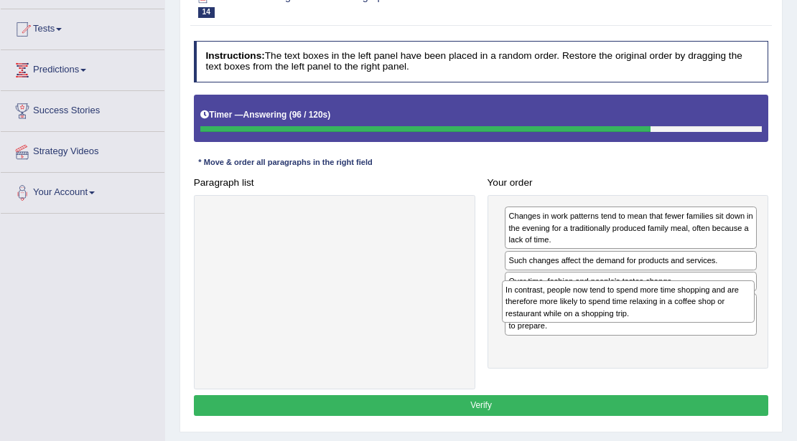
drag, startPoint x: 635, startPoint y: 291, endPoint x: 636, endPoint y: 320, distance: 28.7
click at [636, 320] on div "In contrast, people now tend to spend more time shopping and are therefore more…" at bounding box center [628, 302] width 253 height 42
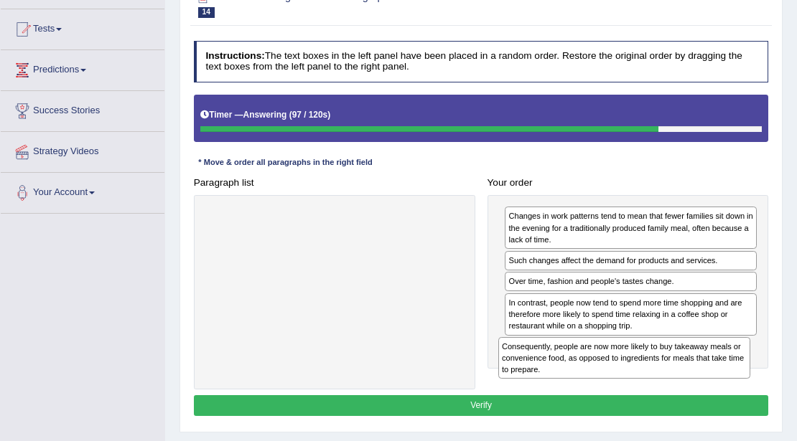
drag, startPoint x: 622, startPoint y: 316, endPoint x: 618, endPoint y: 390, distance: 74.7
click at [618, 390] on div "Instructions: The text boxes in the left panel have been placed in a random ord…" at bounding box center [480, 230] width 581 height 391
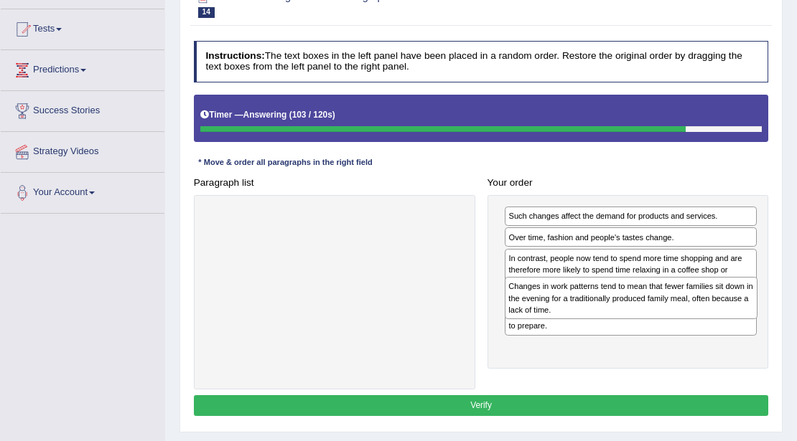
drag, startPoint x: 609, startPoint y: 238, endPoint x: 614, endPoint y: 323, distance: 84.8
click at [614, 323] on div "Changes in work patterns tend to mean that fewer families sit down in the eveni…" at bounding box center [627, 282] width 281 height 174
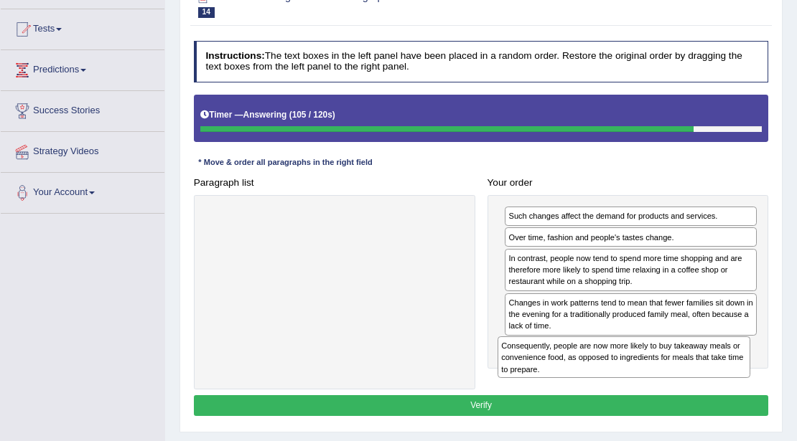
drag, startPoint x: 614, startPoint y: 317, endPoint x: 610, endPoint y: 390, distance: 74.0
click at [610, 390] on div "Instructions: The text boxes in the left panel have been placed in a random ord…" at bounding box center [480, 230] width 581 height 391
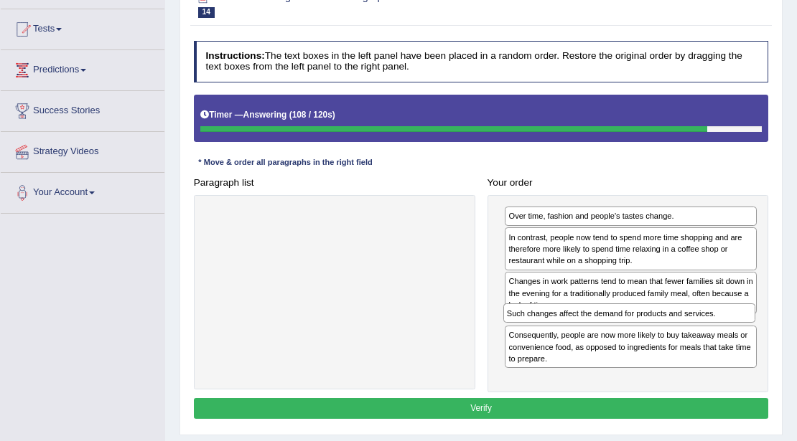
drag, startPoint x: 644, startPoint y: 218, endPoint x: 649, endPoint y: 337, distance: 119.2
click at [649, 337] on div "Such changes affect the demand for products and services. Over time, fashion an…" at bounding box center [627, 293] width 281 height 197
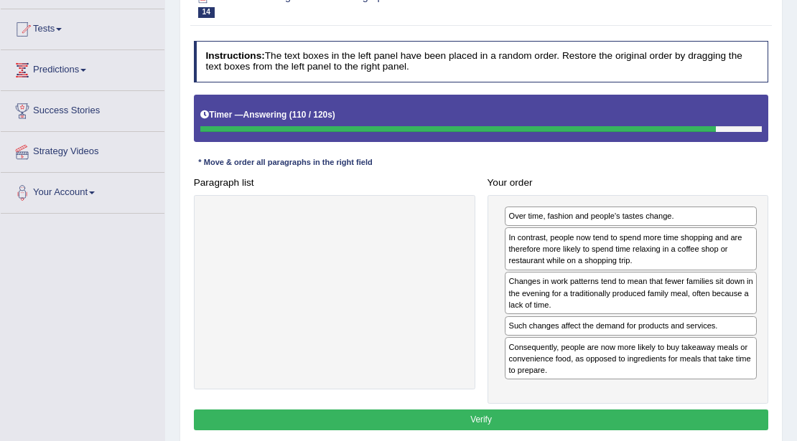
click at [622, 416] on button "Verify" at bounding box center [481, 420] width 575 height 21
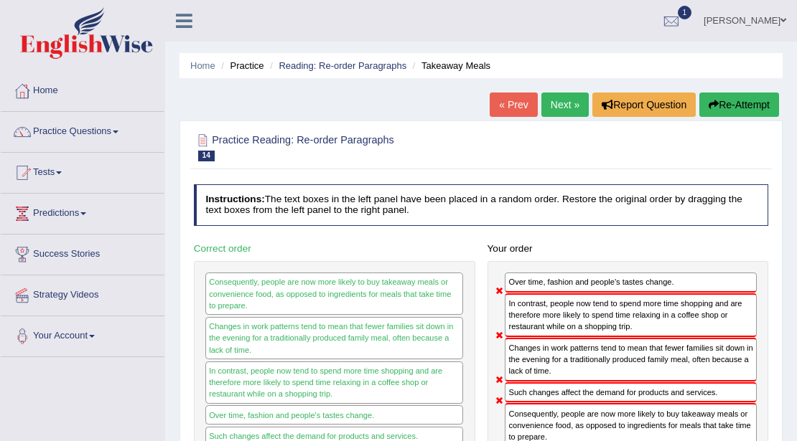
click at [543, 112] on link "Next »" at bounding box center [564, 105] width 47 height 24
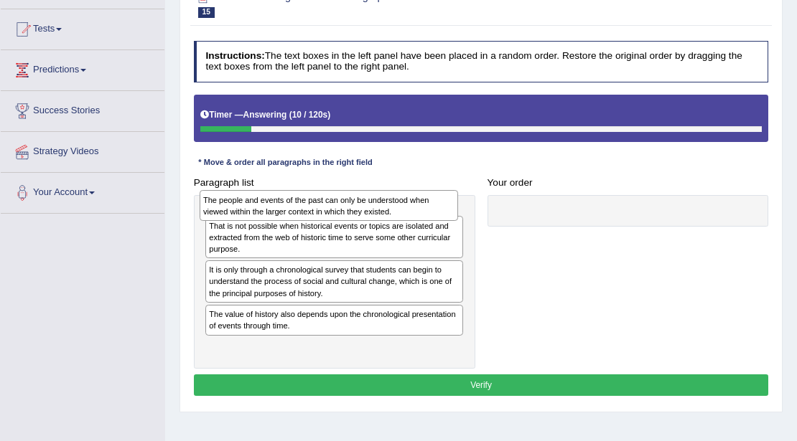
drag, startPoint x: 295, startPoint y: 266, endPoint x: 291, endPoint y: 209, distance: 56.8
click at [291, 209] on div "The people and events of the past can only be understood when viewed within the…" at bounding box center [329, 205] width 258 height 30
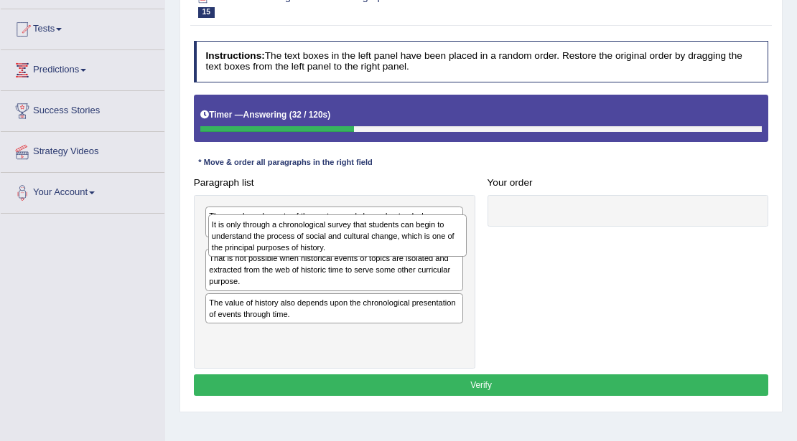
drag, startPoint x: 326, startPoint y: 307, endPoint x: 332, endPoint y: 247, distance: 60.6
click at [332, 247] on div "It is only through a chronological survey that students can begin to understand…" at bounding box center [337, 236] width 258 height 42
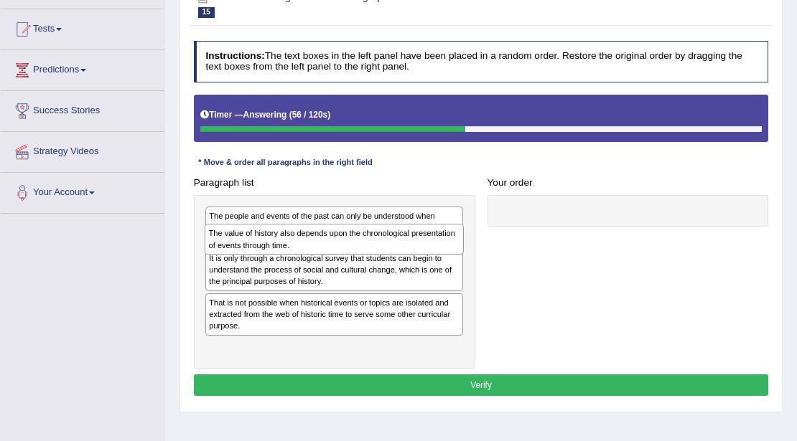
drag, startPoint x: 398, startPoint y: 346, endPoint x: 400, endPoint y: 253, distance: 93.3
click at [400, 253] on div "The people and events of the past can only be understood when viewed within the…" at bounding box center [334, 282] width 281 height 174
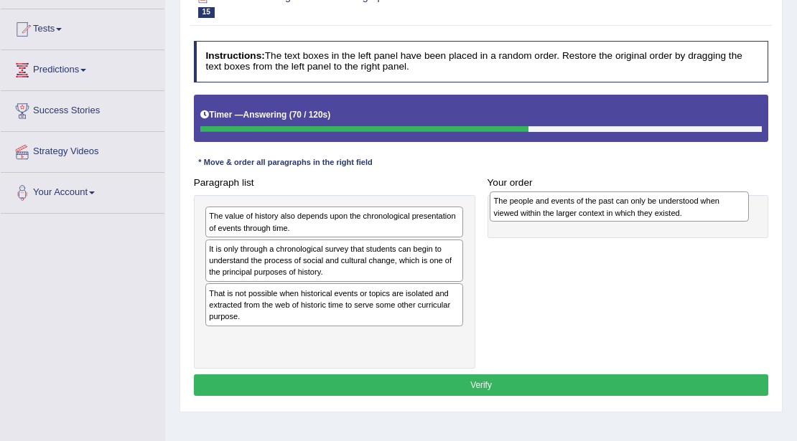
drag, startPoint x: 420, startPoint y: 224, endPoint x: 759, endPoint y: 212, distance: 339.0
click at [759, 212] on div "Paragraph list The people and events of the past can only be understood when vi…" at bounding box center [480, 270] width 587 height 197
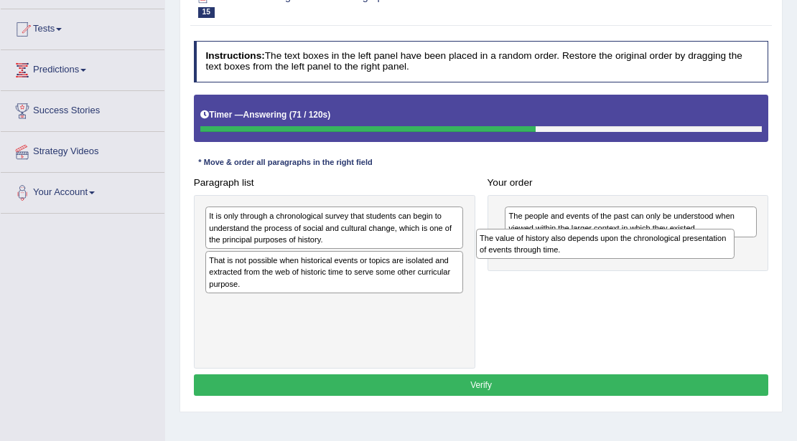
drag, startPoint x: 435, startPoint y: 221, endPoint x: 756, endPoint y: 253, distance: 323.1
click at [756, 253] on div "Paragraph list The value of history also depends upon the chronological present…" at bounding box center [480, 270] width 587 height 197
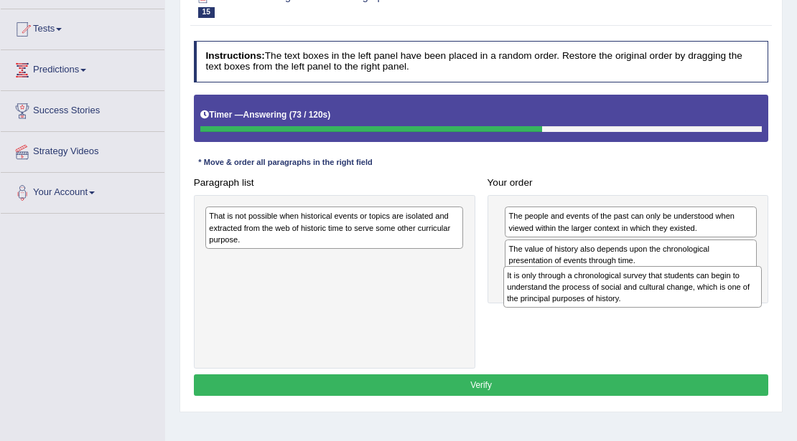
drag, startPoint x: 444, startPoint y: 220, endPoint x: 797, endPoint y: 294, distance: 361.6
click at [796, 294] on html "Toggle navigation Home Practice Questions Speaking Practice Read Aloud Repeat S…" at bounding box center [398, 76] width 797 height 441
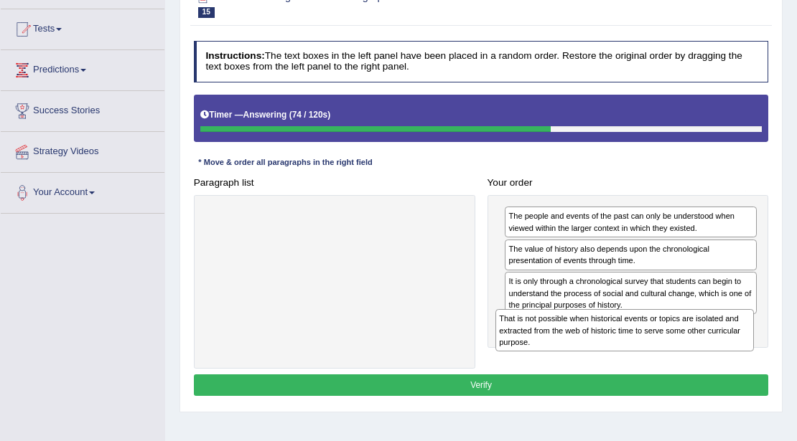
drag, startPoint x: 412, startPoint y: 232, endPoint x: 756, endPoint y: 357, distance: 366.7
click at [756, 357] on div "Paragraph list That is not possible when historical events or topics are isolat…" at bounding box center [480, 270] width 587 height 197
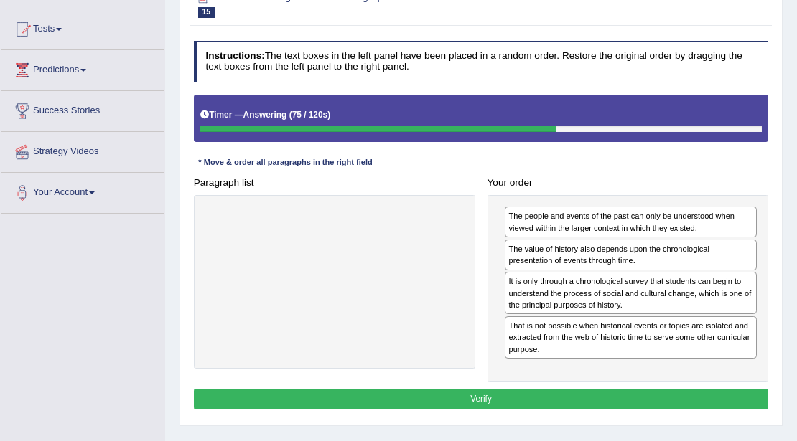
click at [561, 399] on button "Verify" at bounding box center [481, 399] width 575 height 21
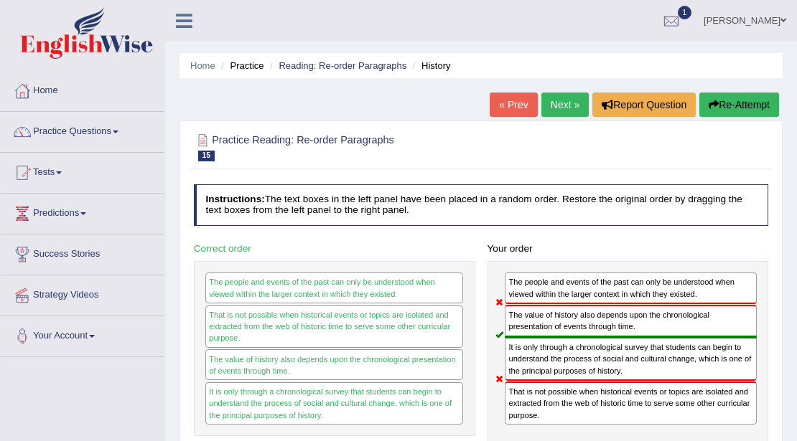
click at [570, 95] on link "Next »" at bounding box center [564, 105] width 47 height 24
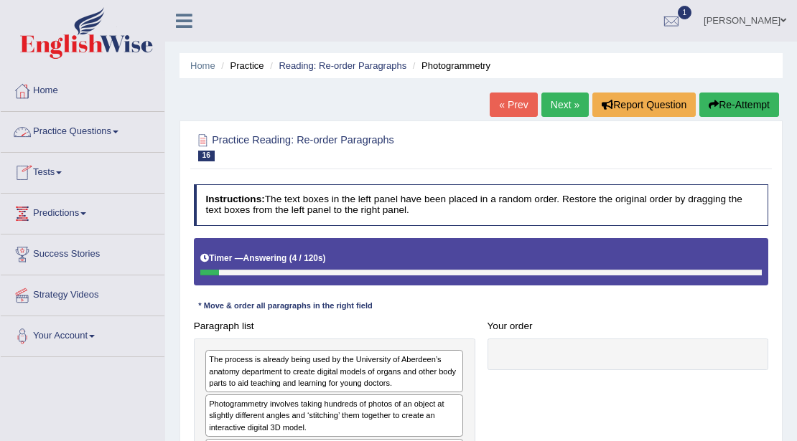
click at [82, 138] on link "Practice Questions" at bounding box center [83, 130] width 164 height 36
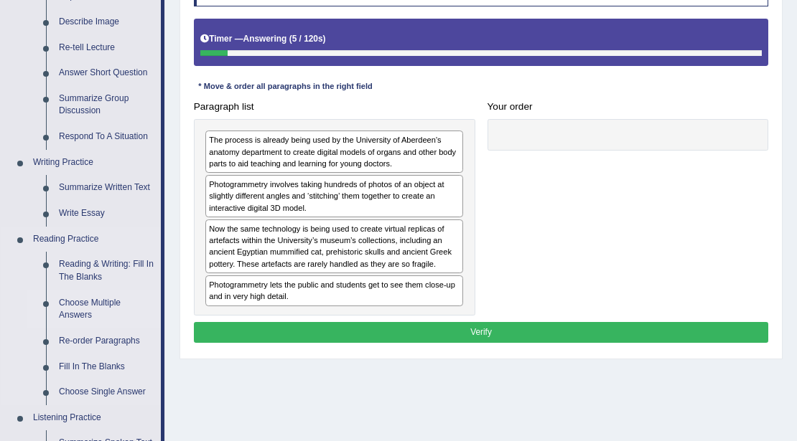
scroll to position [239, 0]
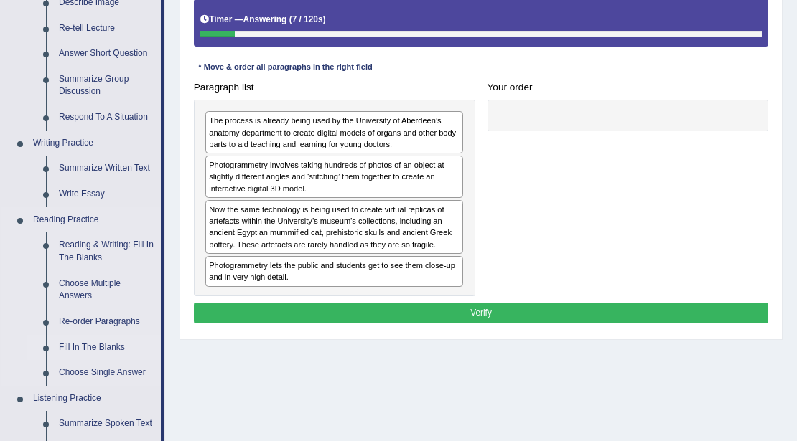
click at [92, 347] on link "Fill In The Blanks" at bounding box center [106, 348] width 108 height 26
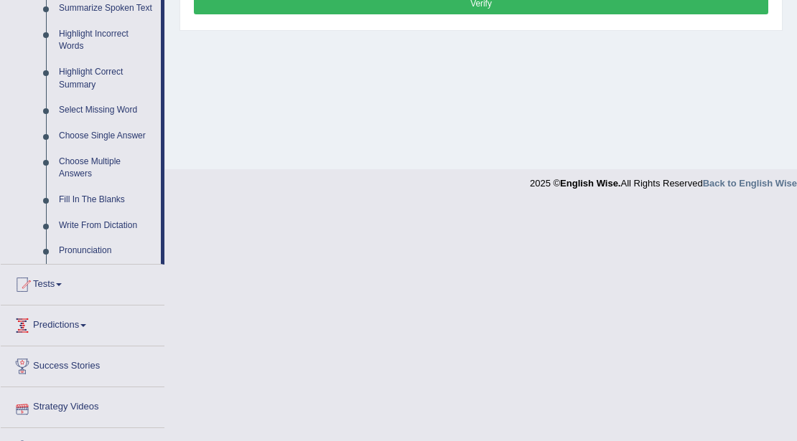
scroll to position [489, 0]
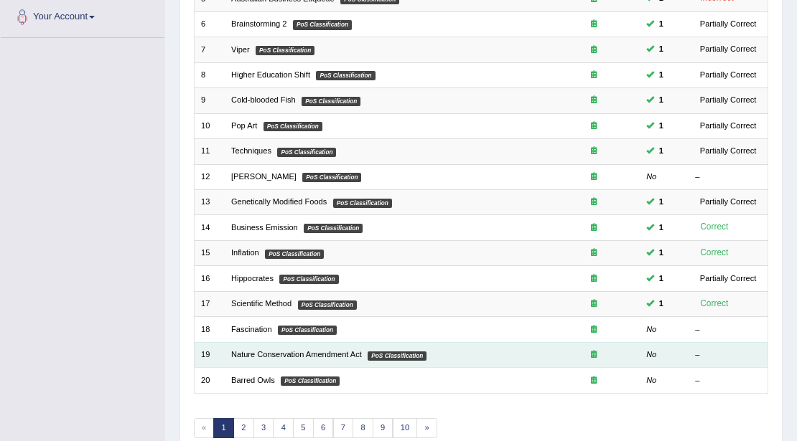
scroll to position [334, 0]
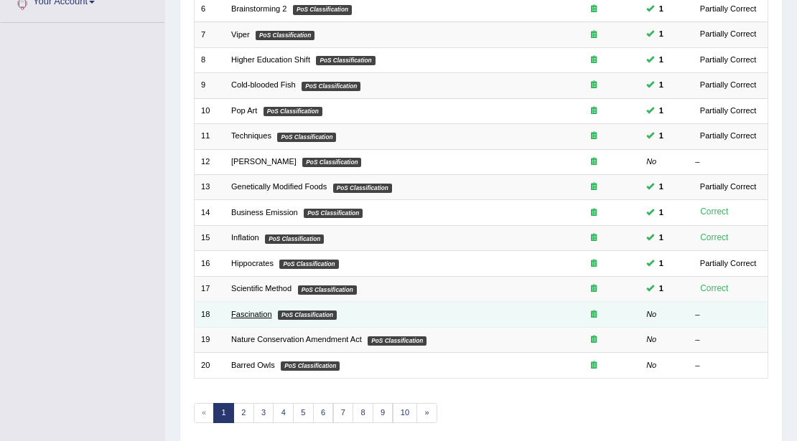
click at [243, 310] on link "Fascination" at bounding box center [251, 314] width 41 height 9
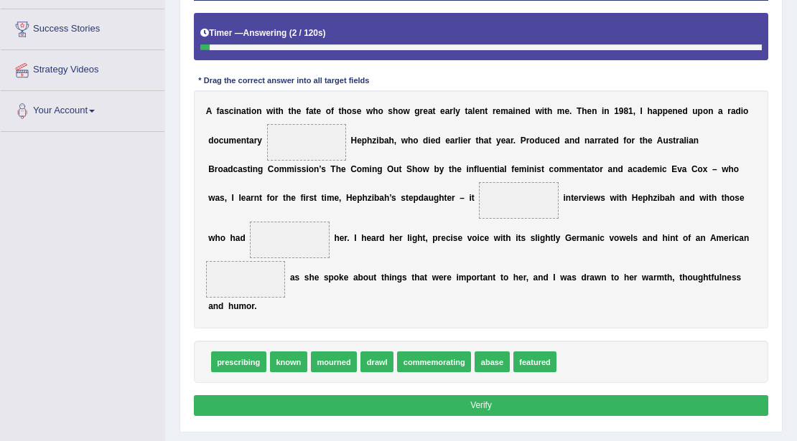
scroll to position [239, 0]
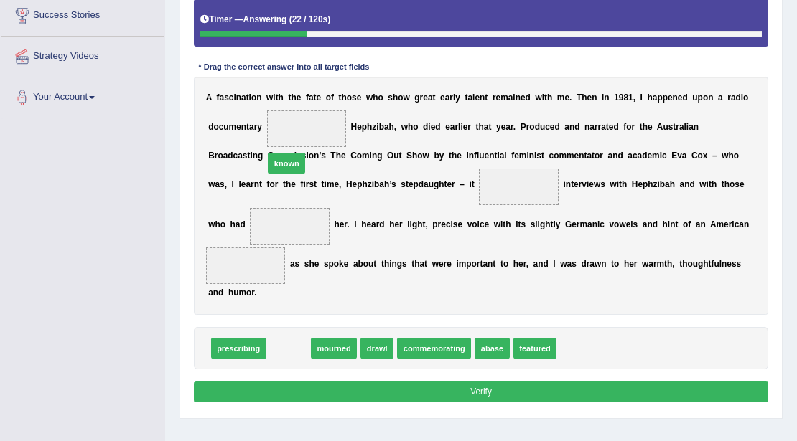
drag, startPoint x: 294, startPoint y: 344, endPoint x: 289, endPoint y: 131, distance: 214.0
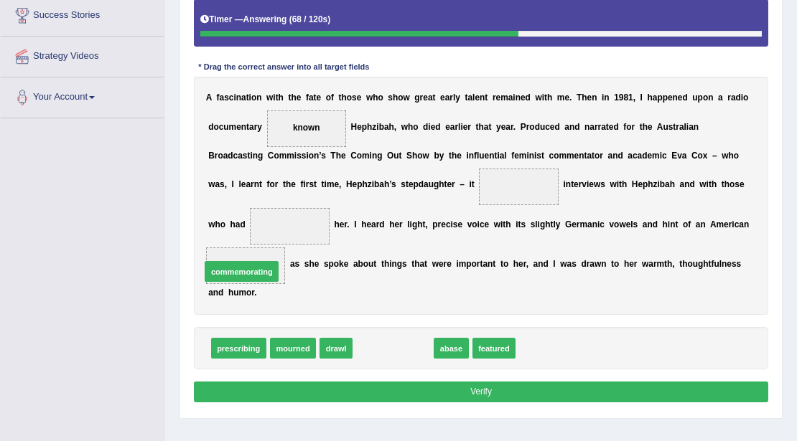
drag, startPoint x: 388, startPoint y: 348, endPoint x: 210, endPoint y: 257, distance: 200.0
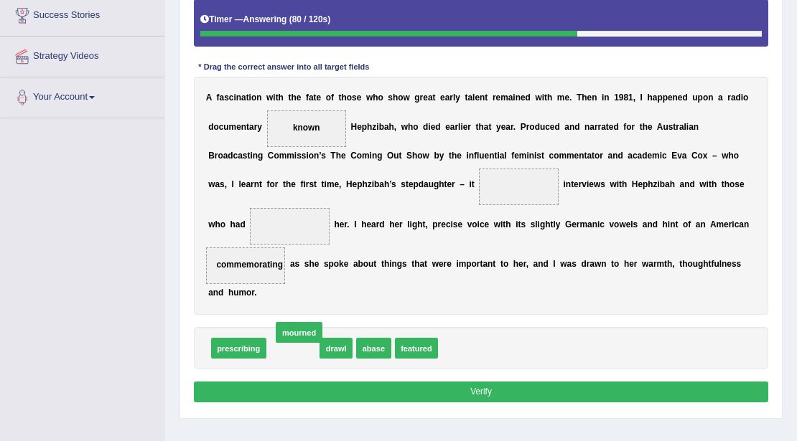
drag, startPoint x: 297, startPoint y: 347, endPoint x: 286, endPoint y: 337, distance: 14.8
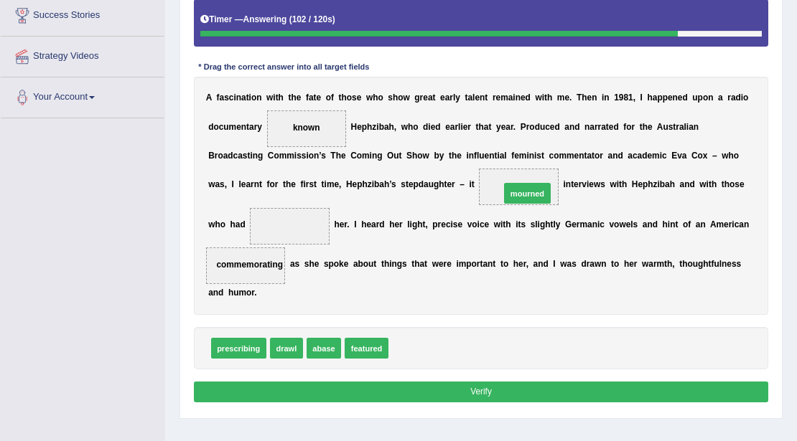
drag, startPoint x: 407, startPoint y: 345, endPoint x: 539, endPoint y: 163, distance: 225.1
drag, startPoint x: 530, startPoint y: 184, endPoint x: 264, endPoint y: 224, distance: 268.6
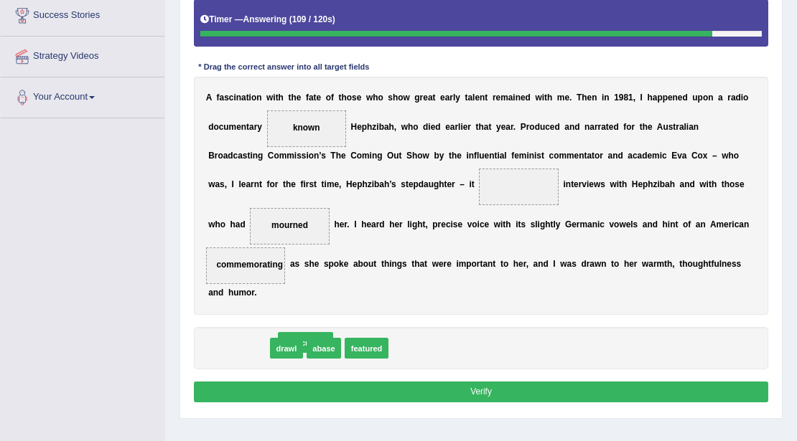
drag, startPoint x: 247, startPoint y: 343, endPoint x: 323, endPoint y: 349, distance: 76.3
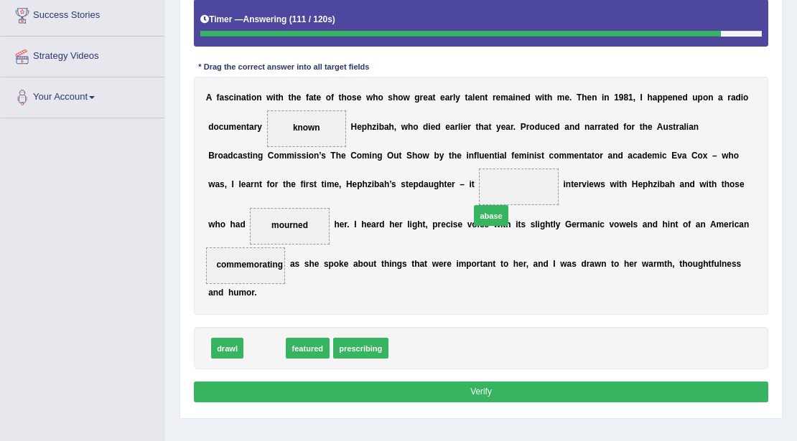
drag, startPoint x: 258, startPoint y: 346, endPoint x: 525, endPoint y: 182, distance: 312.9
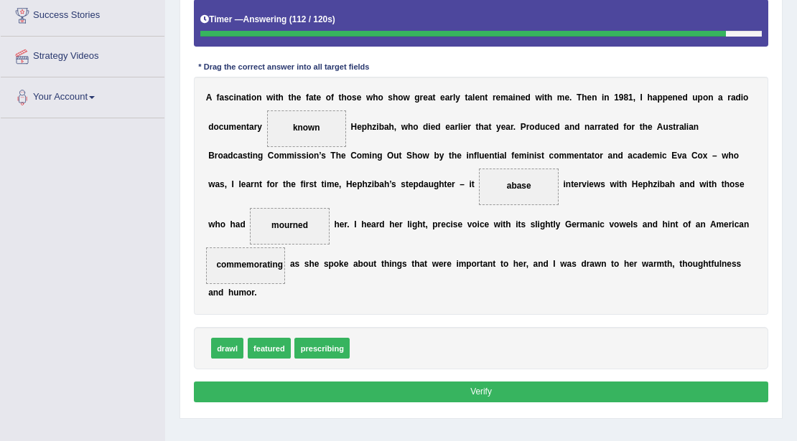
click at [484, 392] on button "Verify" at bounding box center [481, 392] width 575 height 21
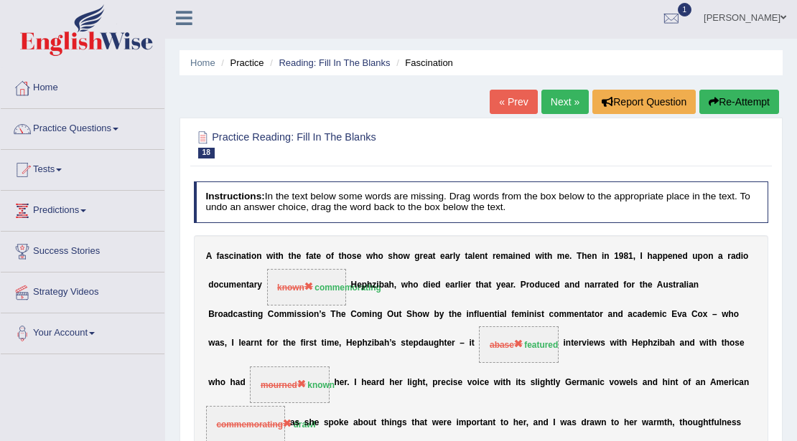
scroll to position [0, 0]
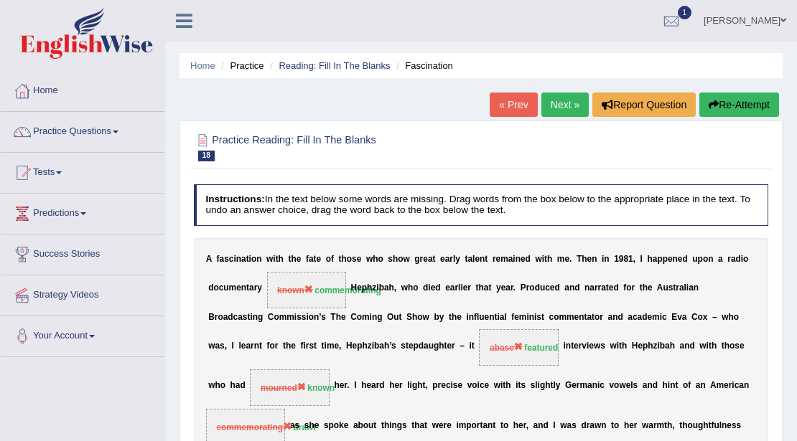
click at [550, 85] on div "Home Practice Reading: Fill In The Blanks Fascination « Prev Next » Report Ques…" at bounding box center [481, 359] width 632 height 718
click at [558, 101] on link "Next »" at bounding box center [564, 105] width 47 height 24
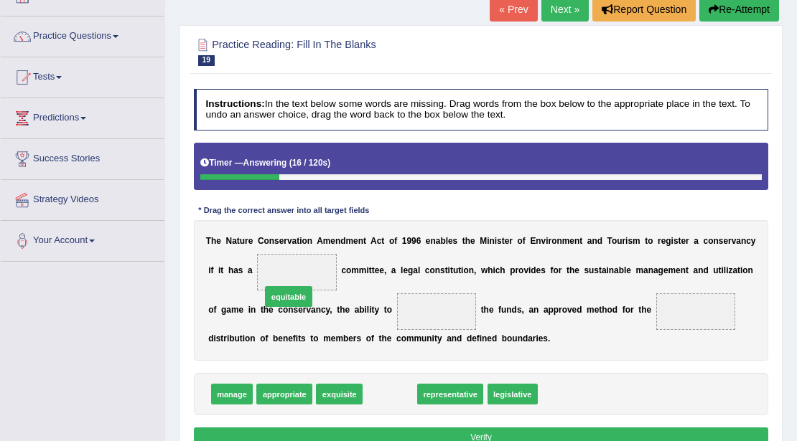
drag, startPoint x: 395, startPoint y: 395, endPoint x: 276, endPoint y: 280, distance: 165.5
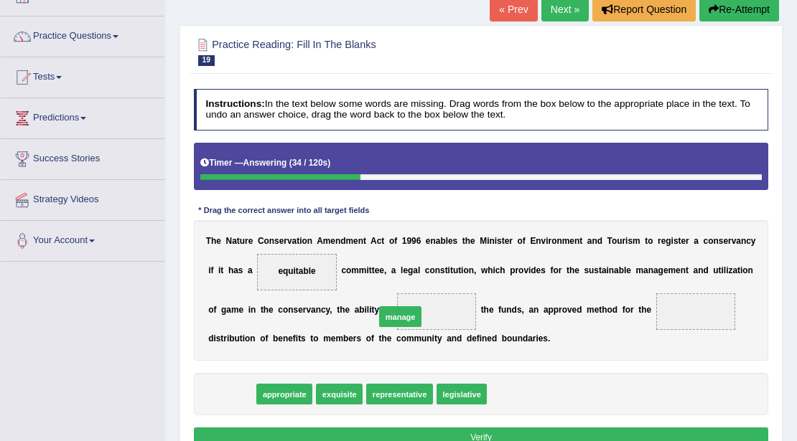
drag, startPoint x: 243, startPoint y: 393, endPoint x: 441, endPoint y: 303, distance: 217.8
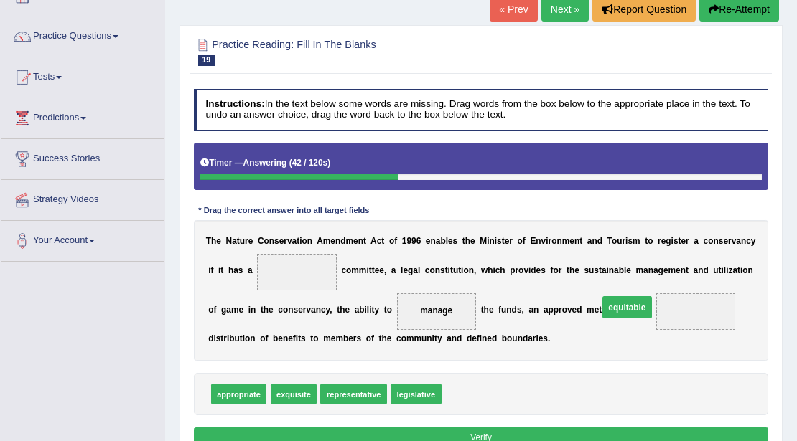
drag, startPoint x: 309, startPoint y: 268, endPoint x: 697, endPoint y: 311, distance: 390.7
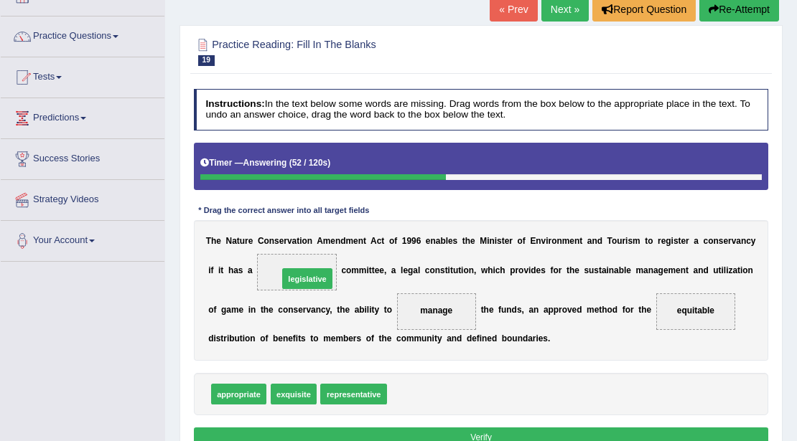
drag, startPoint x: 406, startPoint y: 396, endPoint x: 278, endPoint y: 261, distance: 186.3
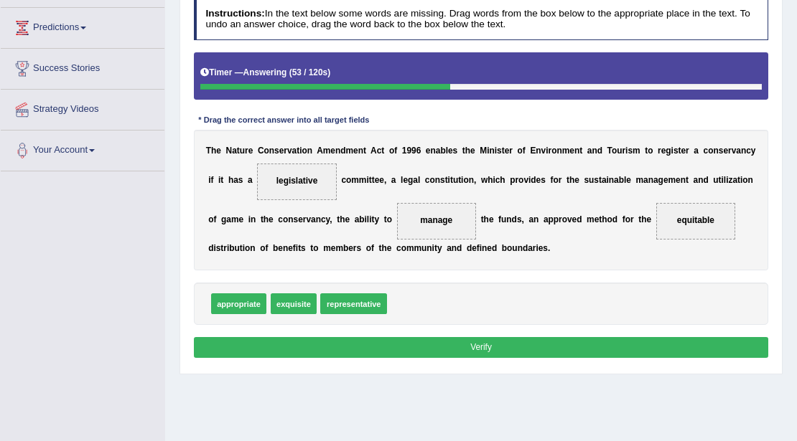
scroll to position [191, 0]
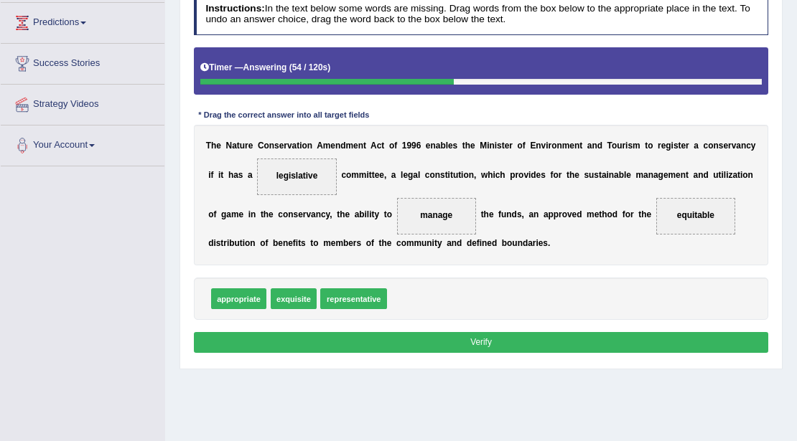
click at [367, 342] on button "Verify" at bounding box center [481, 342] width 575 height 21
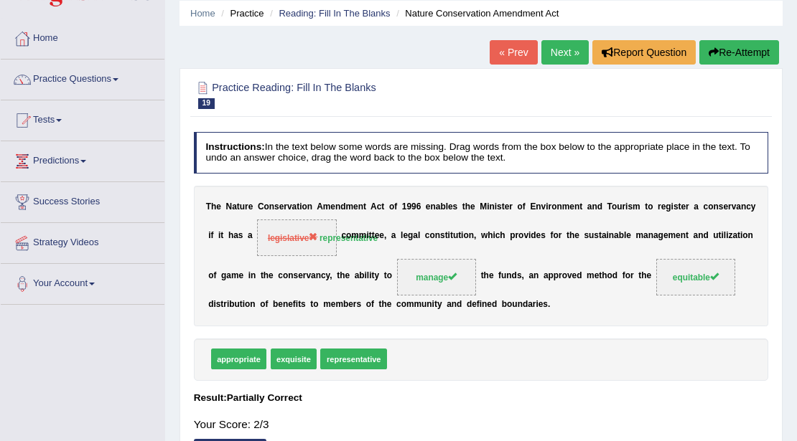
scroll to position [0, 0]
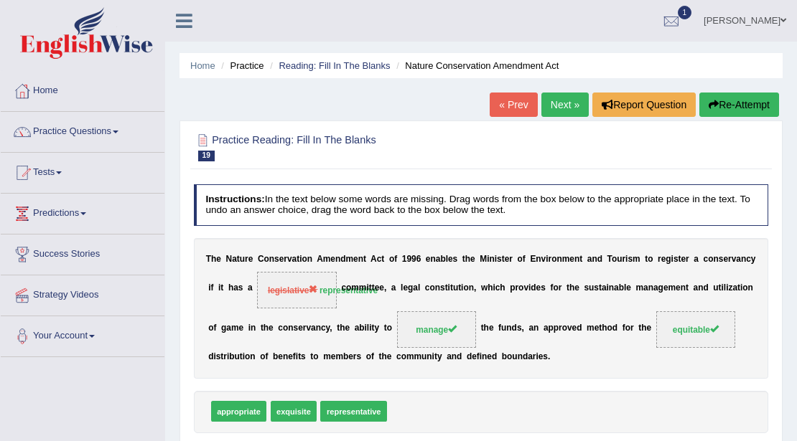
click at [564, 101] on link "Next »" at bounding box center [564, 105] width 47 height 24
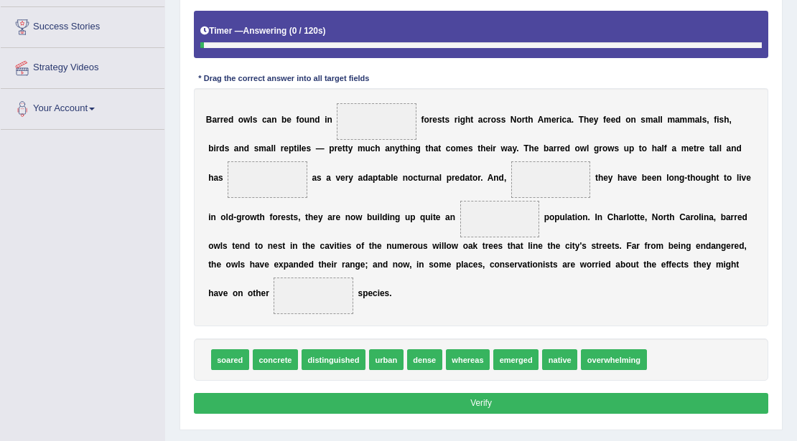
scroll to position [258, 0]
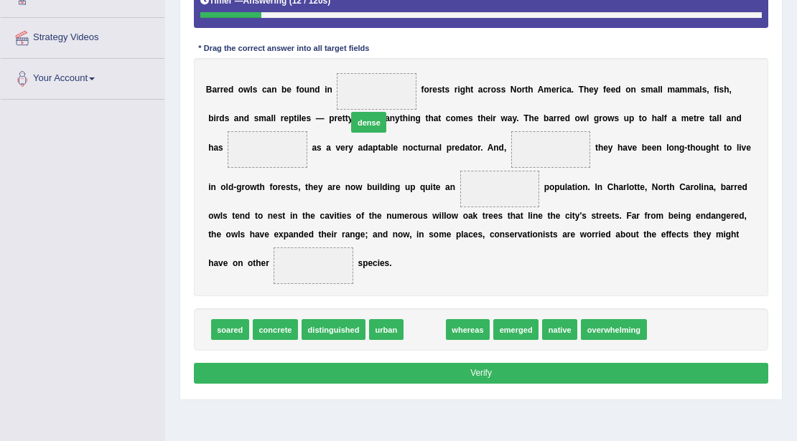
drag, startPoint x: 432, startPoint y: 329, endPoint x: 367, endPoint y: 85, distance: 252.6
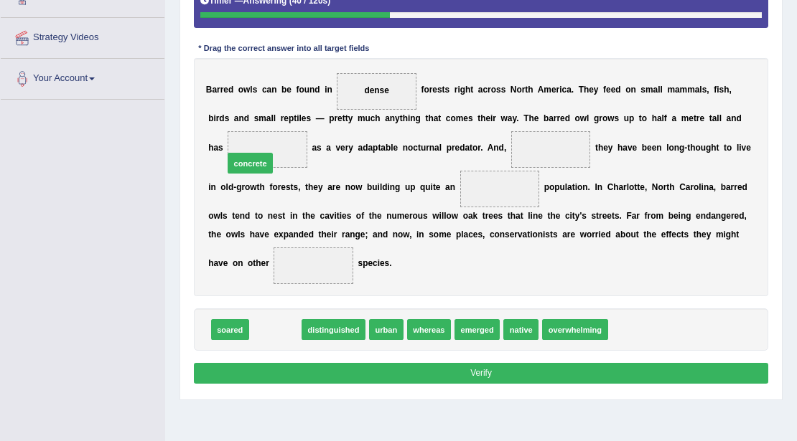
drag, startPoint x: 286, startPoint y: 331, endPoint x: 257, endPoint y: 135, distance: 198.1
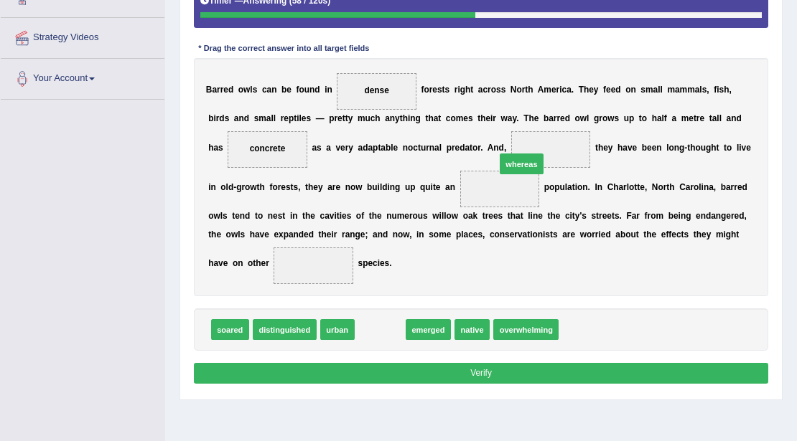
drag, startPoint x: 369, startPoint y: 329, endPoint x: 535, endPoint y: 133, distance: 256.6
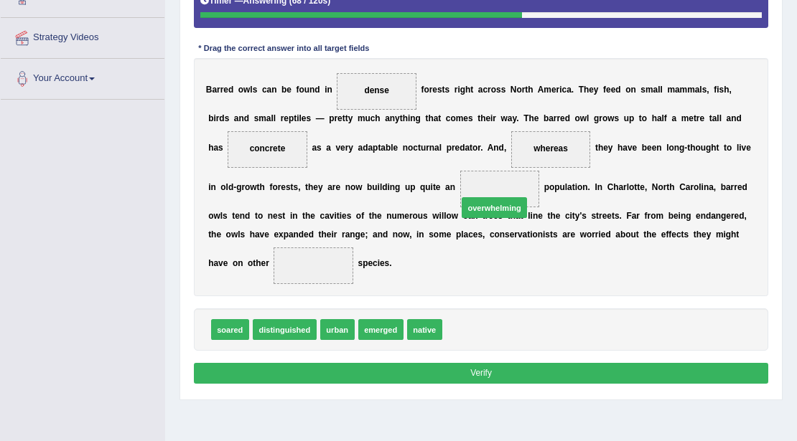
drag, startPoint x: 482, startPoint y: 328, endPoint x: 500, endPoint y: 184, distance: 144.7
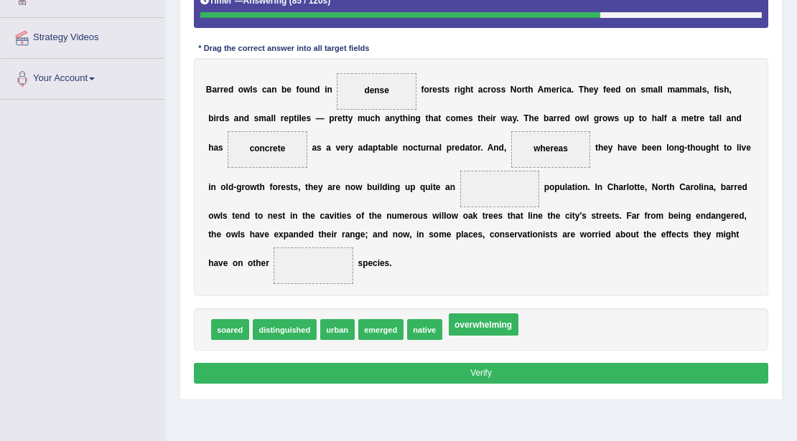
drag, startPoint x: 498, startPoint y: 187, endPoint x: 458, endPoint y: 350, distance: 168.5
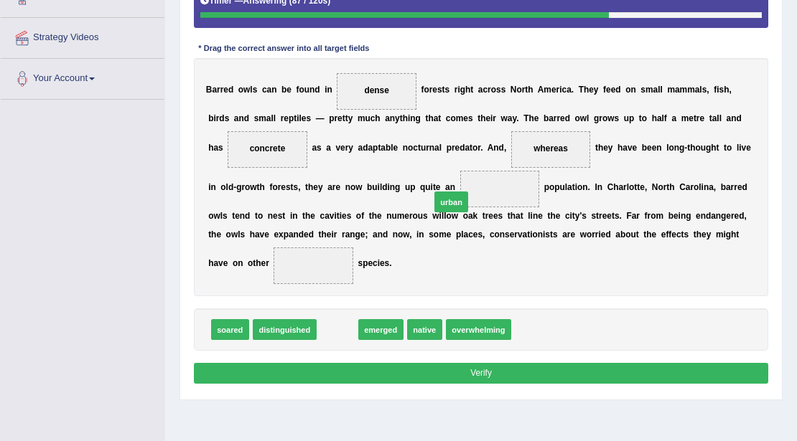
drag, startPoint x: 344, startPoint y: 323, endPoint x: 478, endPoint y: 173, distance: 201.3
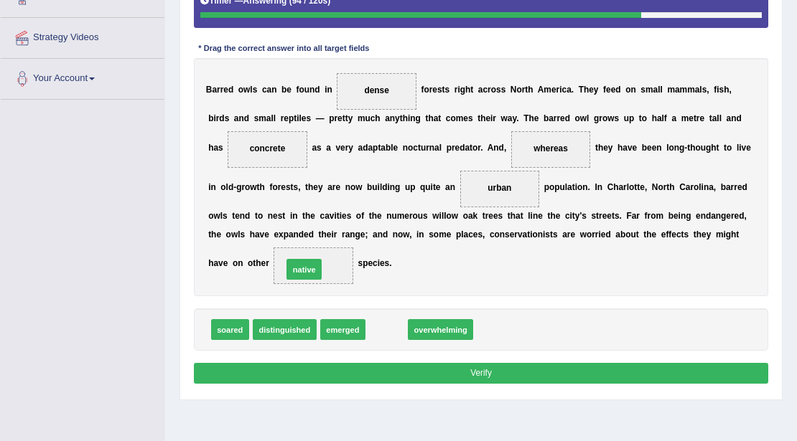
drag, startPoint x: 392, startPoint y: 330, endPoint x: 294, endPoint y: 261, distance: 119.9
click at [316, 365] on button "Verify" at bounding box center [481, 373] width 575 height 21
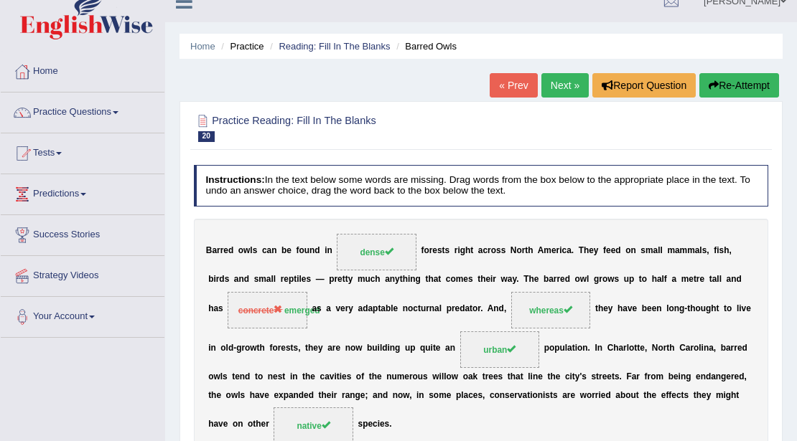
scroll to position [19, 0]
click at [557, 88] on link "Next »" at bounding box center [564, 86] width 47 height 24
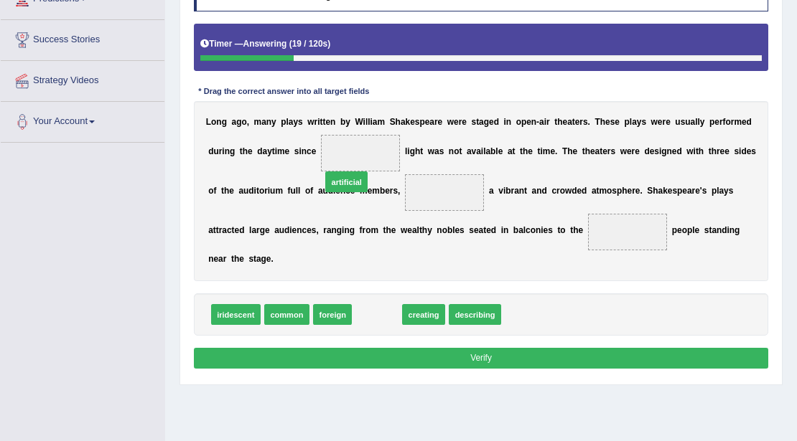
drag, startPoint x: 375, startPoint y: 307, endPoint x: 339, endPoint y: 150, distance: 161.2
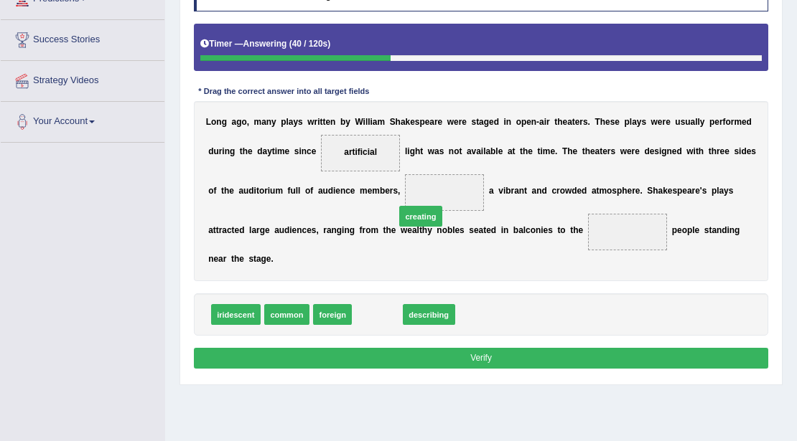
drag, startPoint x: 393, startPoint y: 301, endPoint x: 432, endPoint y: 194, distance: 113.7
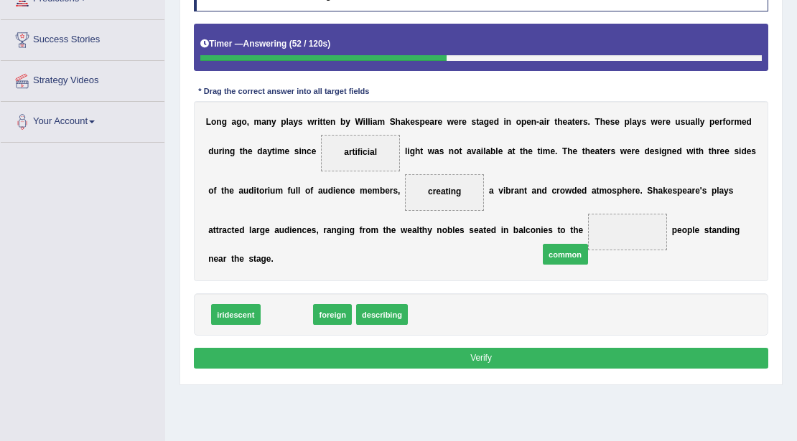
drag, startPoint x: 289, startPoint y: 306, endPoint x: 616, endPoint y: 234, distance: 335.1
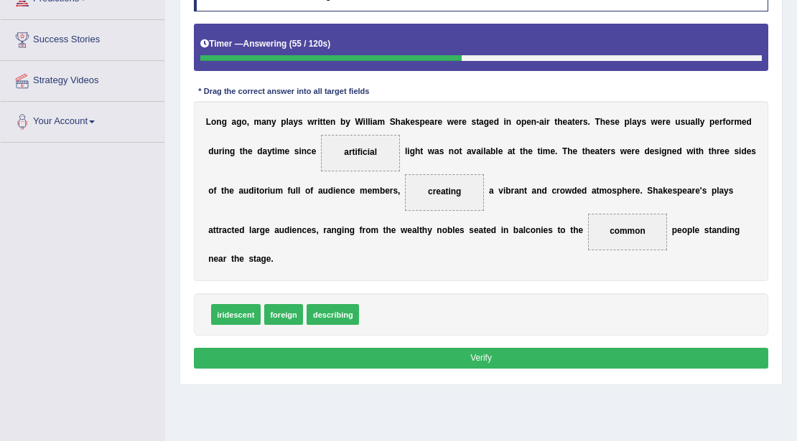
click at [347, 363] on button "Verify" at bounding box center [481, 358] width 575 height 21
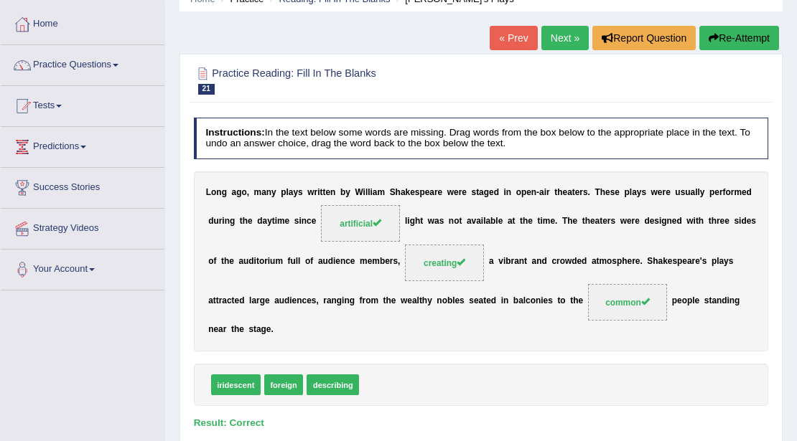
scroll to position [23, 0]
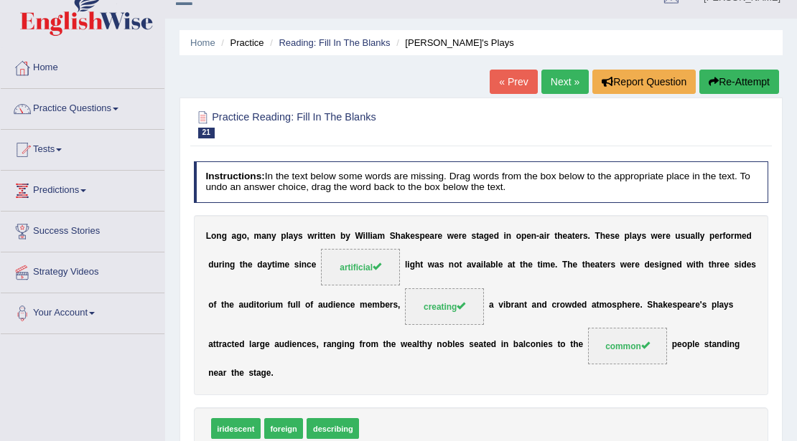
click at [561, 90] on link "Next »" at bounding box center [564, 82] width 47 height 24
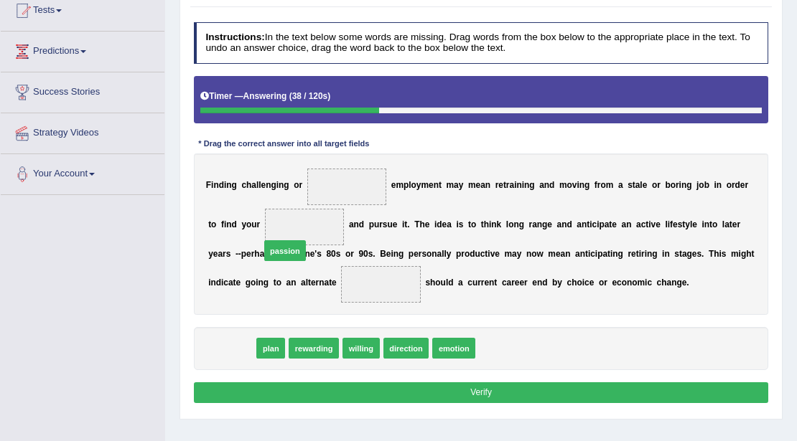
drag, startPoint x: 235, startPoint y: 348, endPoint x: 299, endPoint y: 224, distance: 139.6
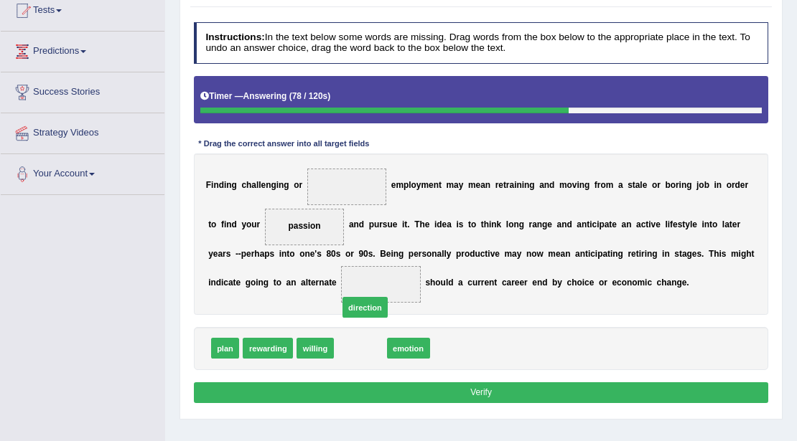
drag, startPoint x: 364, startPoint y: 347, endPoint x: 370, endPoint y: 298, distance: 49.1
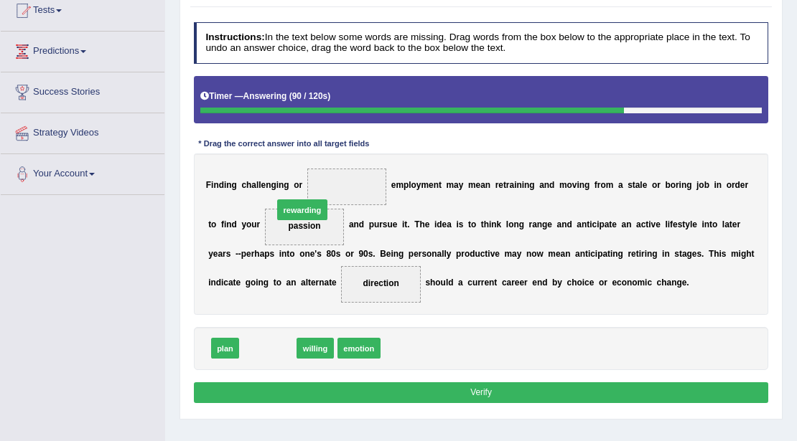
drag, startPoint x: 278, startPoint y: 344, endPoint x: 319, endPoint y: 180, distance: 169.2
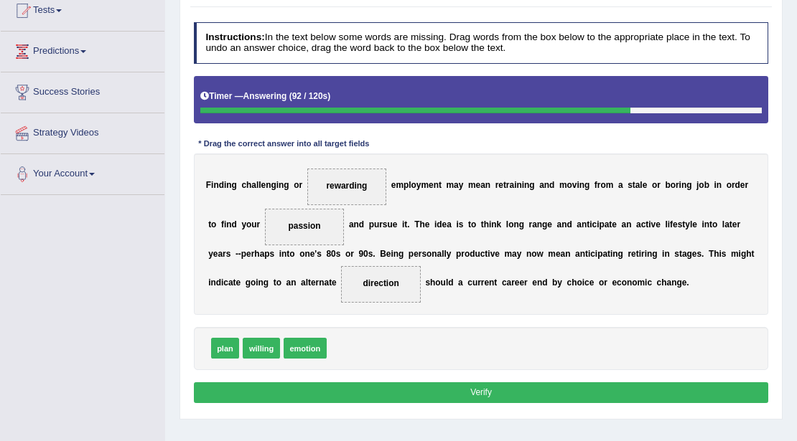
click at [346, 386] on button "Verify" at bounding box center [481, 393] width 575 height 21
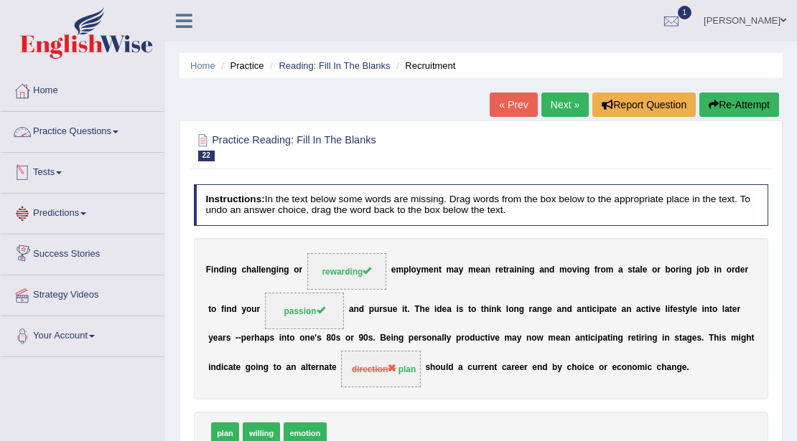
click at [75, 132] on link "Practice Questions" at bounding box center [83, 130] width 164 height 36
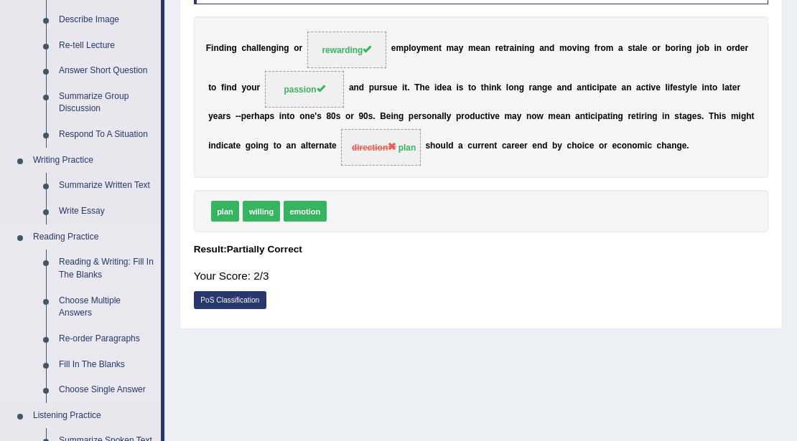
scroll to position [287, 0]
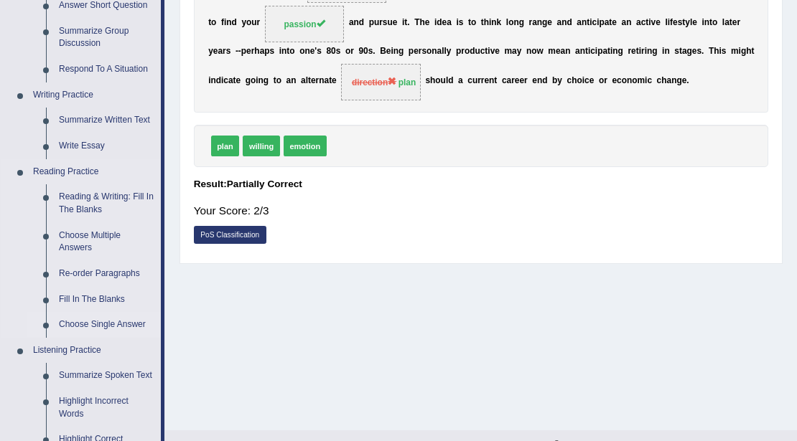
click at [92, 328] on link "Choose Single Answer" at bounding box center [106, 325] width 108 height 26
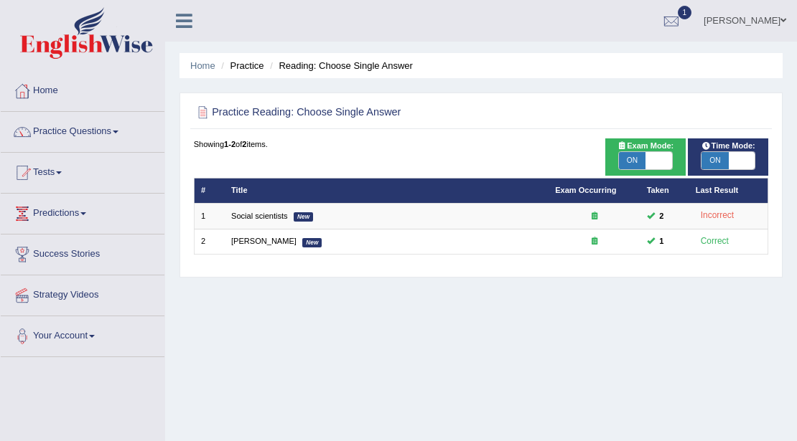
click at [649, 160] on span at bounding box center [658, 160] width 27 height 17
checkbox input "false"
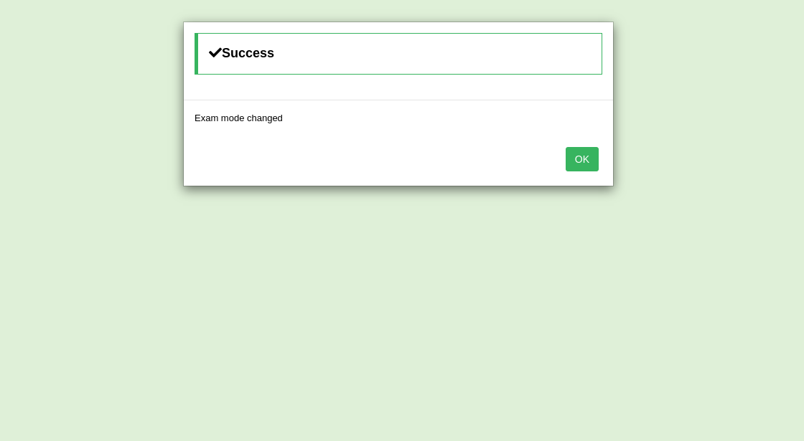
click at [577, 150] on button "OK" at bounding box center [582, 159] width 33 height 24
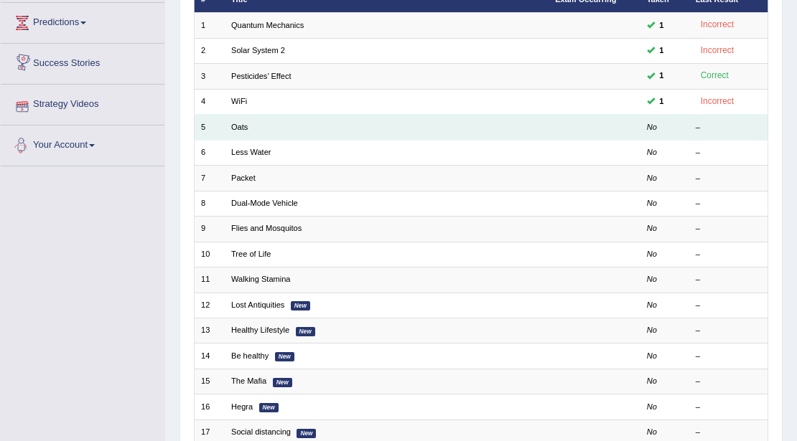
click at [237, 119] on td "Oats" at bounding box center [387, 127] width 324 height 25
click at [237, 125] on link "Oats" at bounding box center [239, 127] width 17 height 9
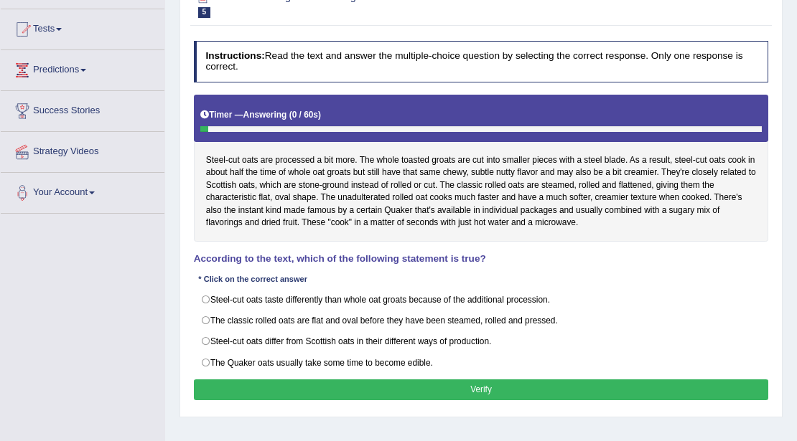
scroll to position [191, 0]
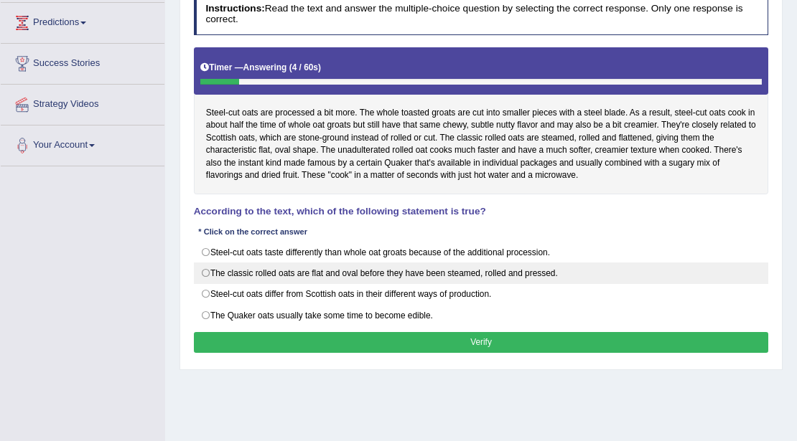
click at [208, 270] on label "The classic rolled oats are flat and oval before they have been steamed, rolled…" at bounding box center [481, 274] width 575 height 22
radio input "true"
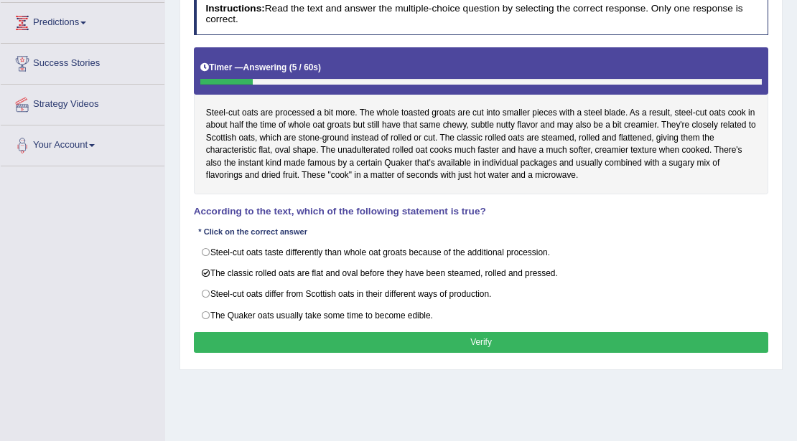
click at [349, 334] on button "Verify" at bounding box center [481, 342] width 575 height 21
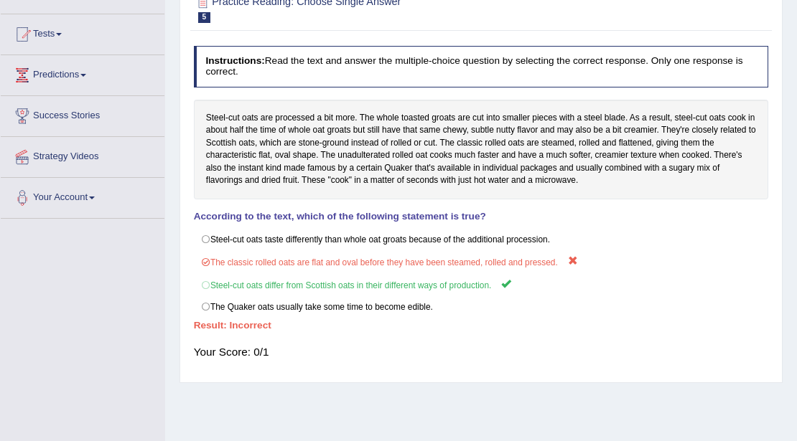
scroll to position [47, 0]
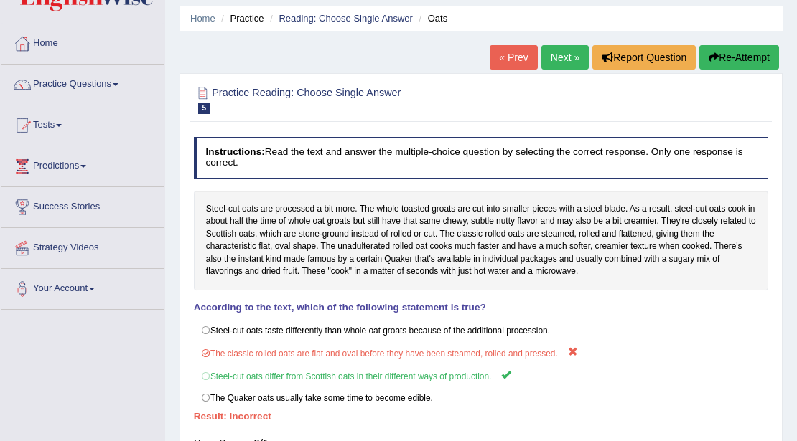
click at [562, 56] on link "Next »" at bounding box center [564, 57] width 47 height 24
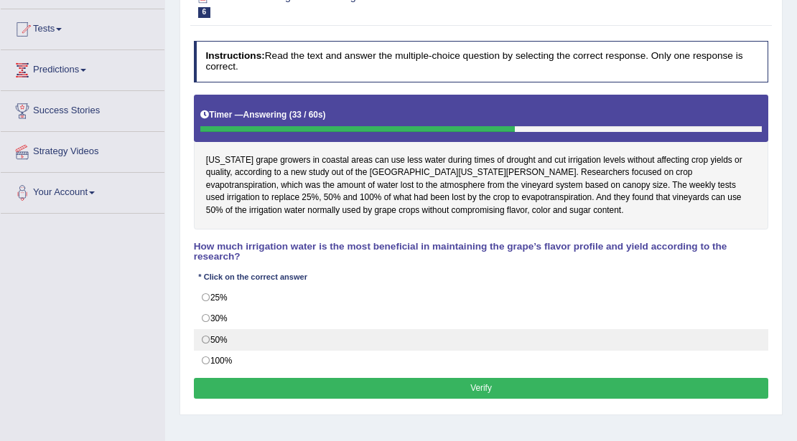
click at [202, 330] on label "50%" at bounding box center [481, 340] width 575 height 22
radio input "true"
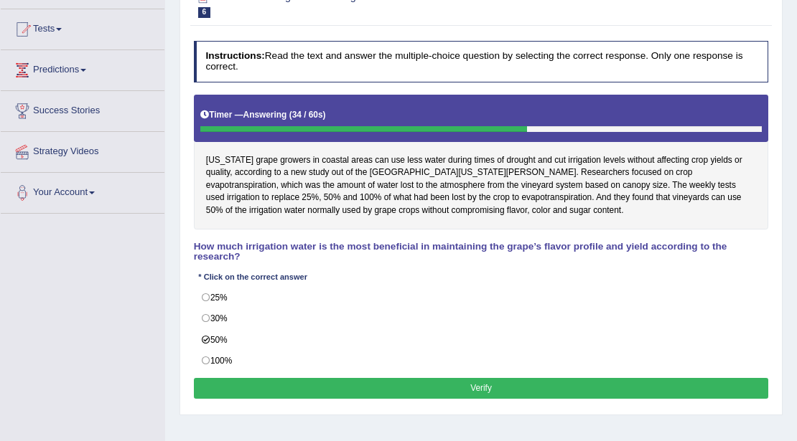
click at [402, 380] on button "Verify" at bounding box center [481, 388] width 575 height 21
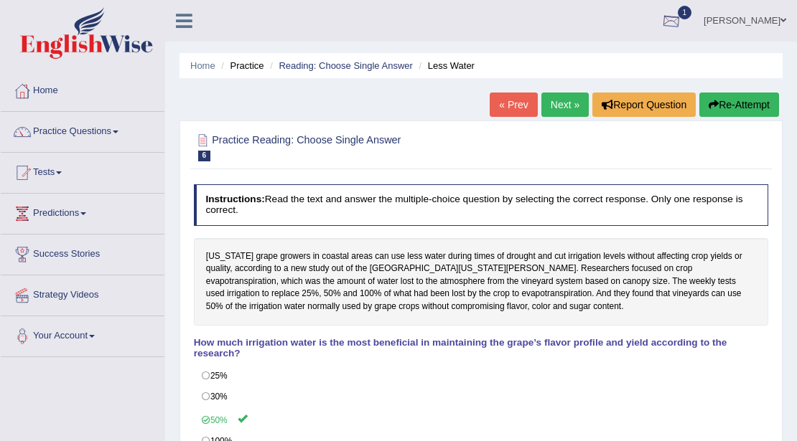
drag, startPoint x: 691, startPoint y: 24, endPoint x: 648, endPoint y: 66, distance: 59.9
click at [682, 26] on div at bounding box center [671, 22] width 22 height 22
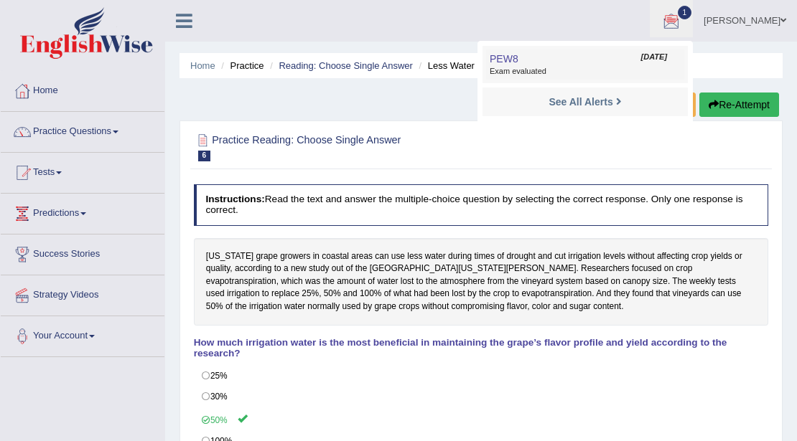
click at [518, 62] on span "PEW8" at bounding box center [503, 58] width 29 height 11
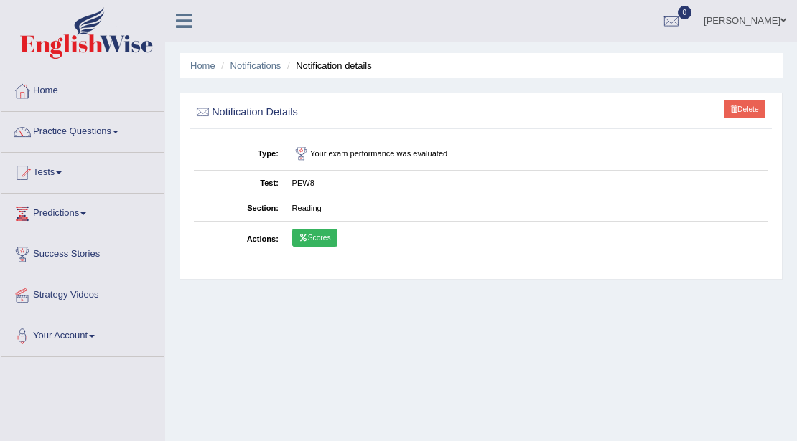
click at [314, 240] on link "Scores" at bounding box center [314, 238] width 45 height 19
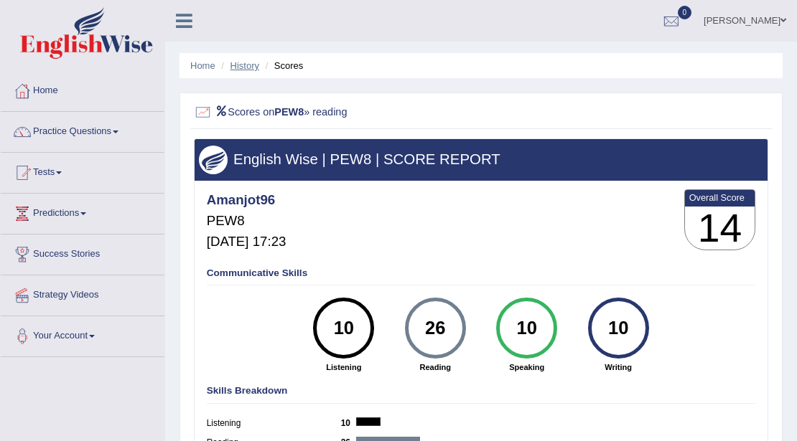
click at [249, 63] on link "History" at bounding box center [244, 65] width 29 height 11
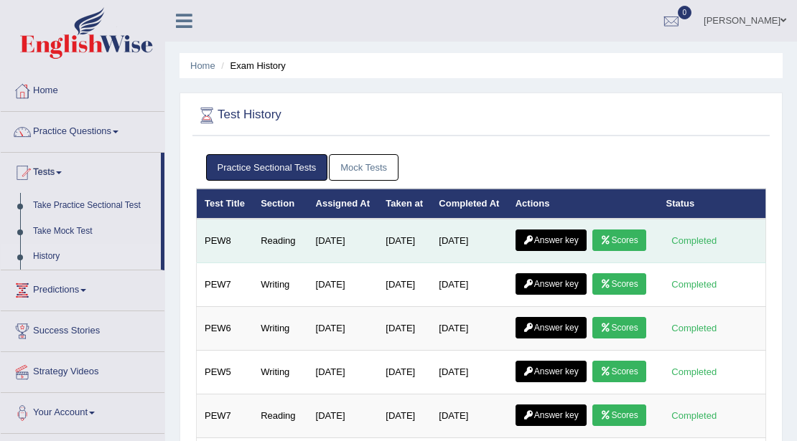
click at [575, 245] on link "Answer key" at bounding box center [550, 241] width 71 height 22
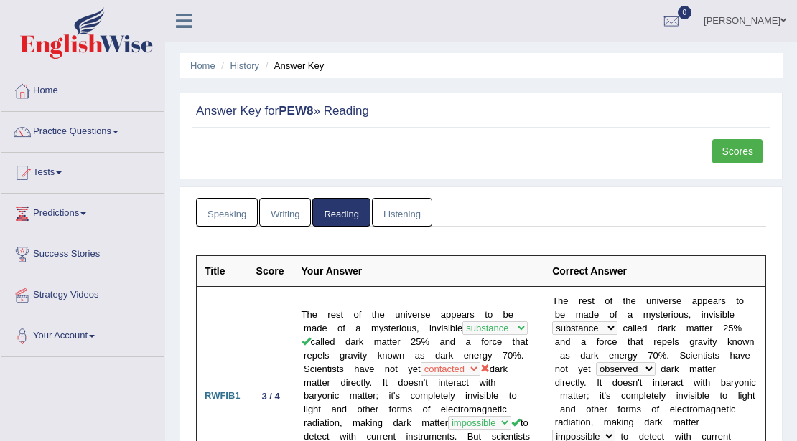
click at [749, 157] on link "Scores" at bounding box center [737, 151] width 50 height 24
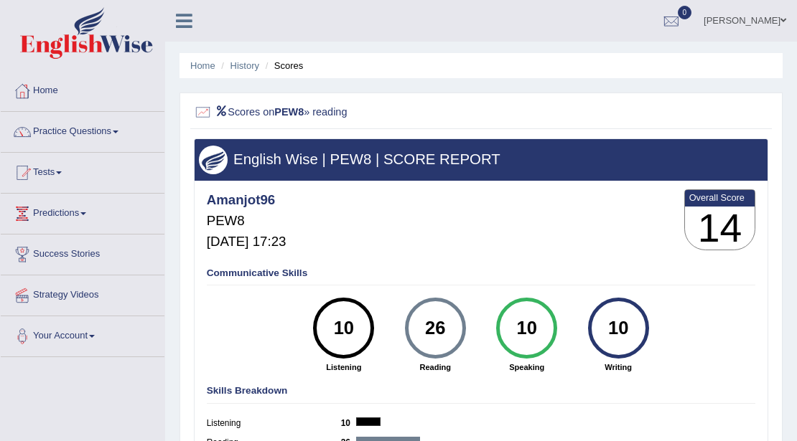
click at [46, 92] on link "Home" at bounding box center [83, 89] width 164 height 36
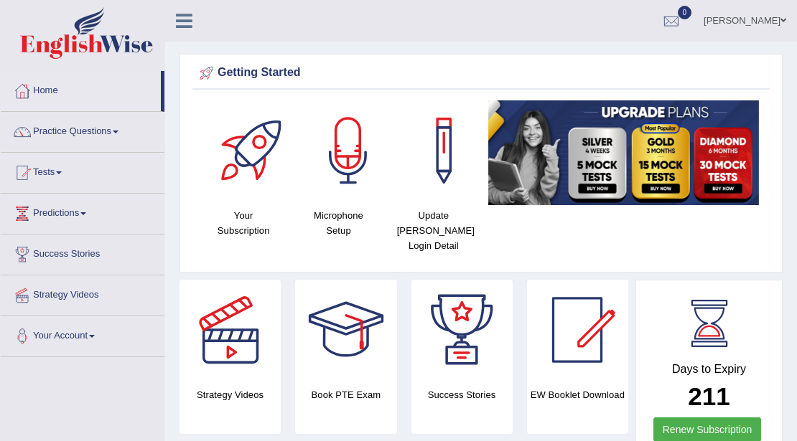
click at [50, 173] on link "Tests" at bounding box center [83, 171] width 164 height 36
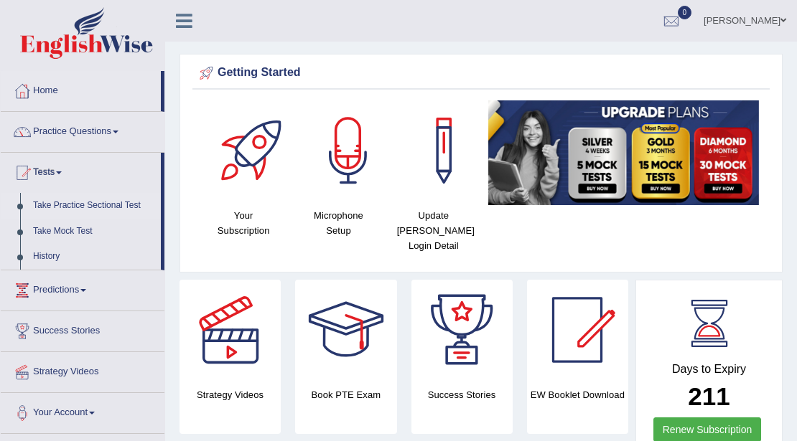
click at [79, 205] on link "Take Practice Sectional Test" at bounding box center [94, 206] width 134 height 26
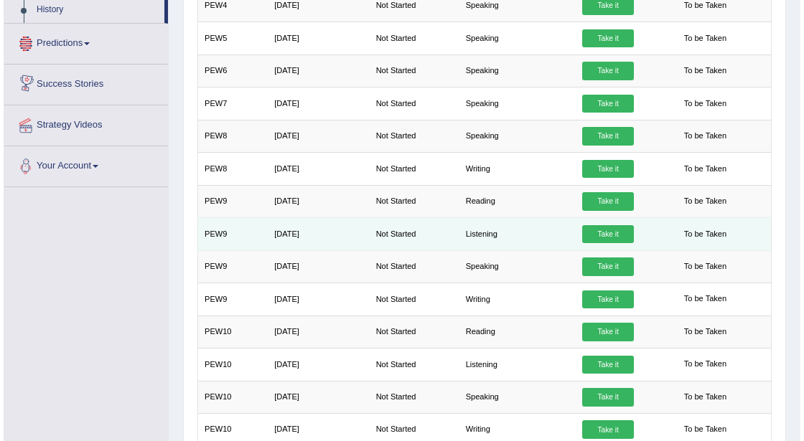
scroll to position [287, 0]
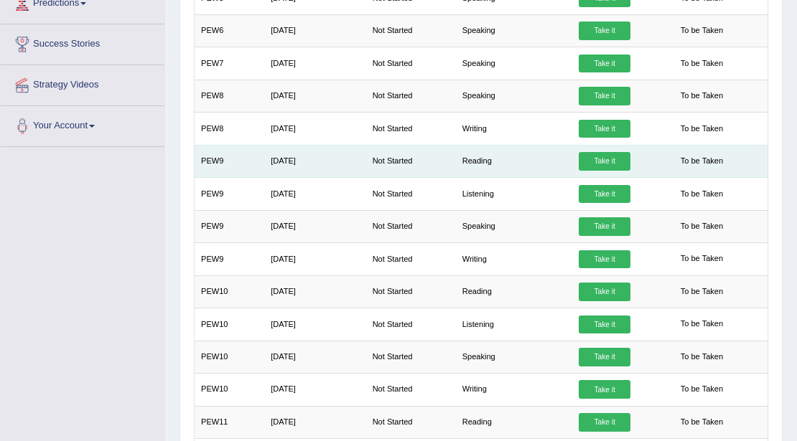
click at [600, 152] on link "Take it" at bounding box center [604, 161] width 52 height 19
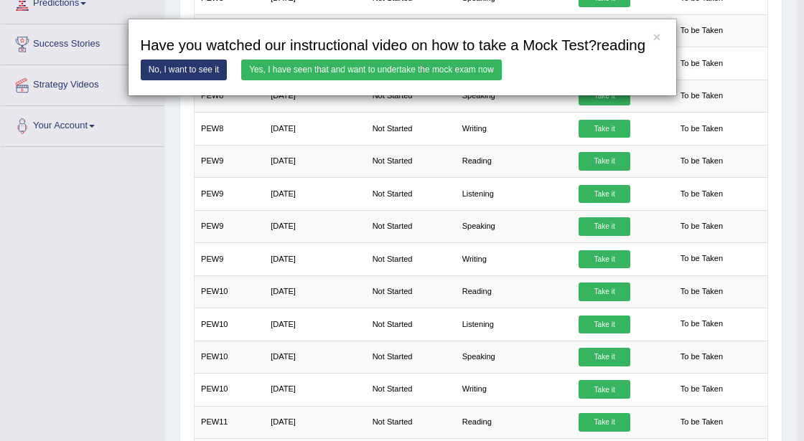
click at [434, 70] on link "Yes, I have seen that and want to undertake the mock exam now" at bounding box center [371, 70] width 261 height 21
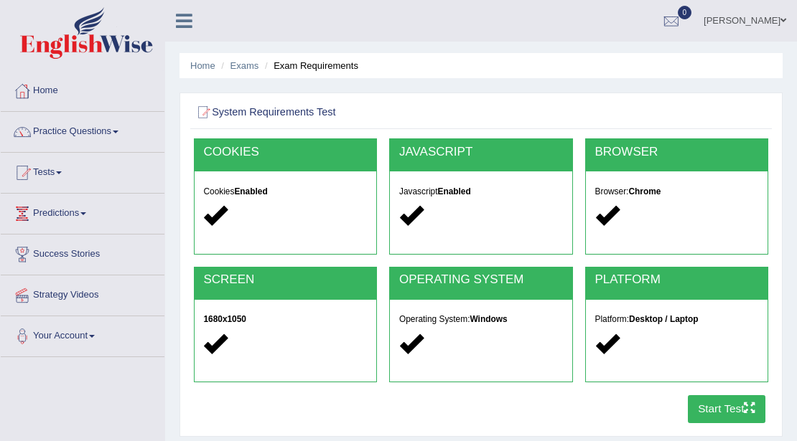
click at [699, 409] on button "Start Test" at bounding box center [727, 409] width 78 height 28
